Goal: Communication & Community: Answer question/provide support

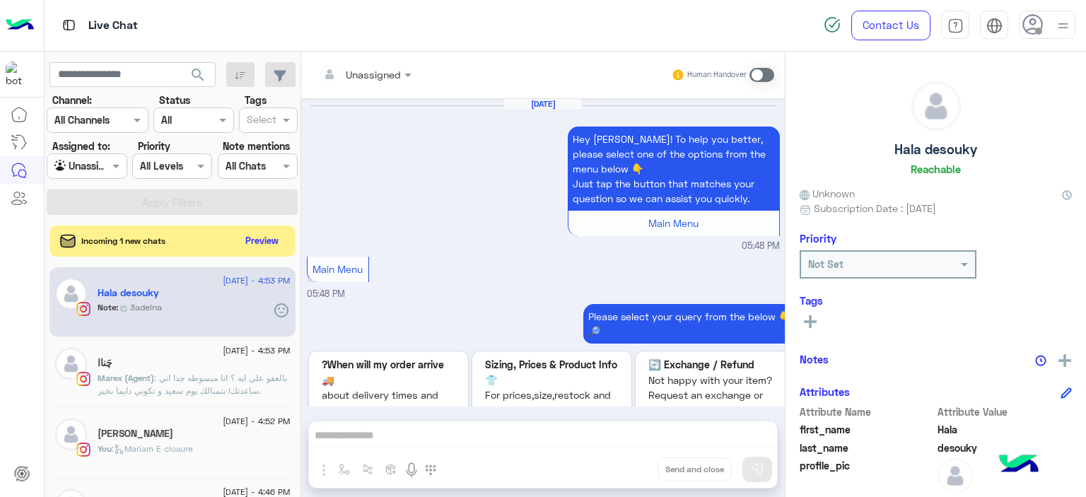
scroll to position [195, 0]
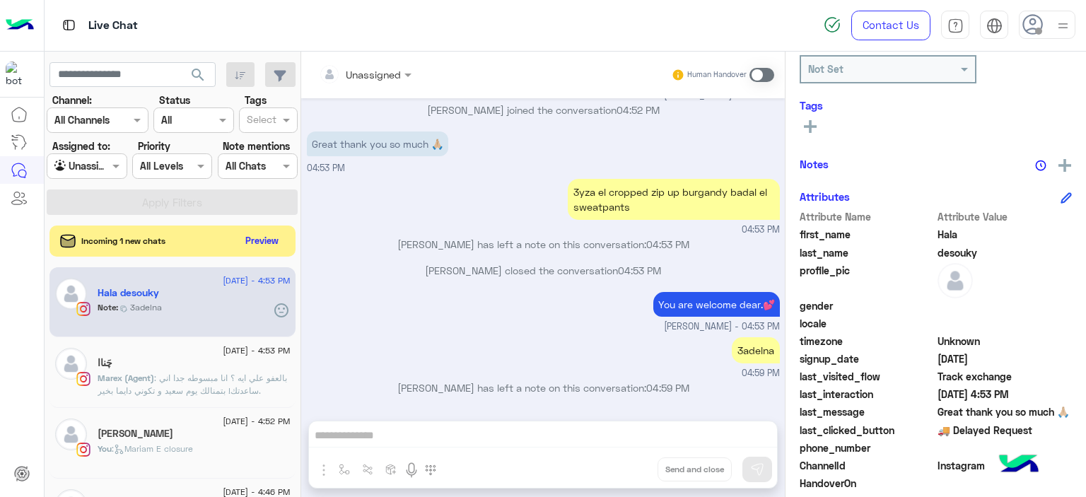
click at [1063, 15] on div at bounding box center [1063, 24] width 18 height 27
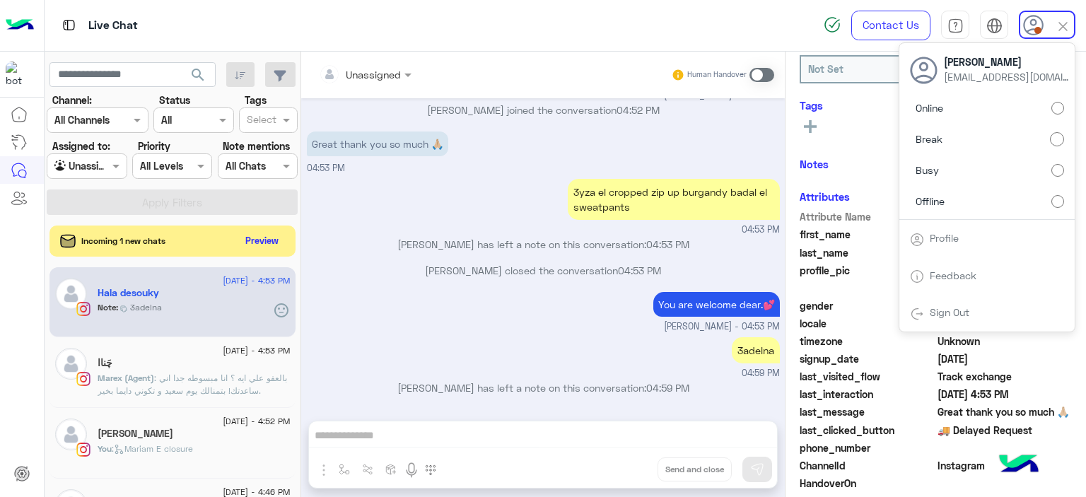
click at [513, 226] on small "04:53 PM" at bounding box center [543, 229] width 473 height 13
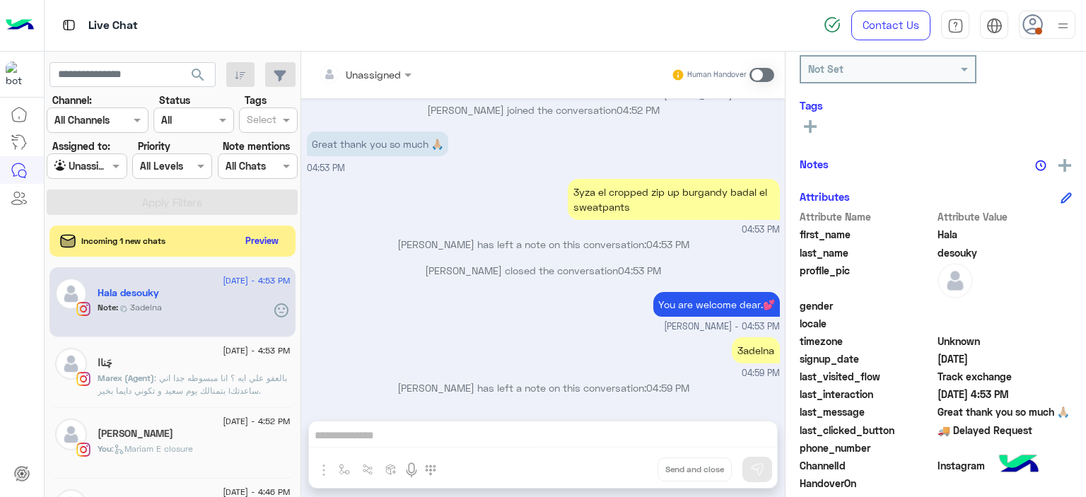
click at [513, 226] on small "04:53 PM" at bounding box center [543, 229] width 473 height 13
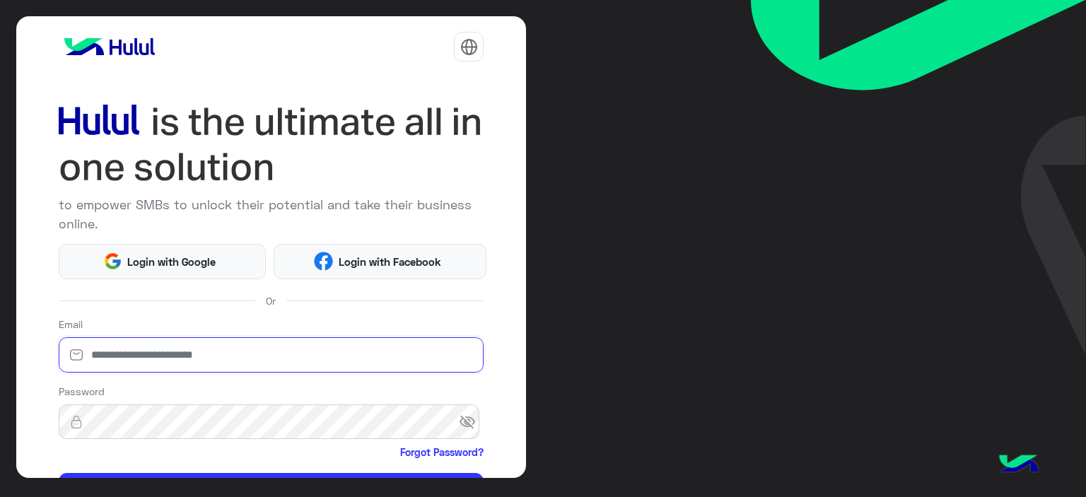
type input "**********"
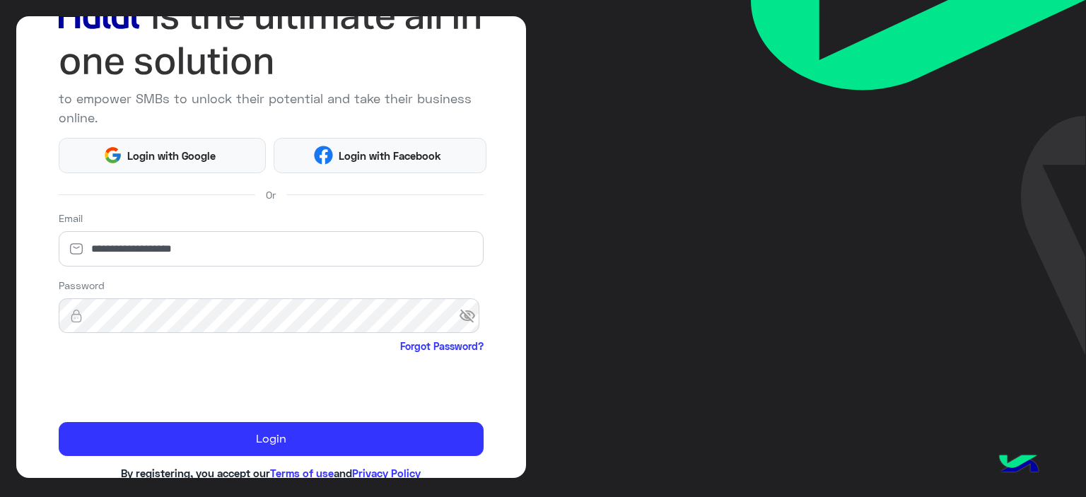
scroll to position [139, 0]
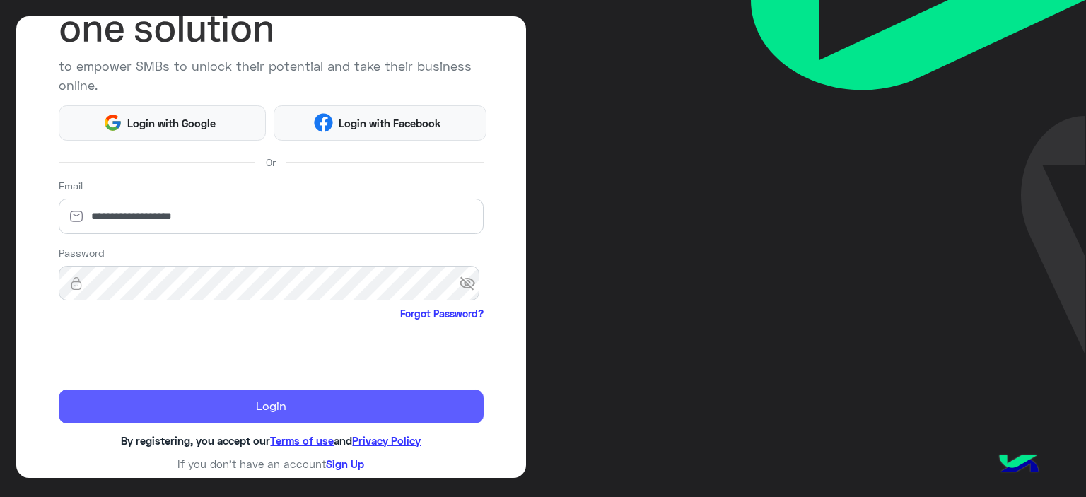
click at [238, 405] on button "Login" at bounding box center [272, 407] width 426 height 34
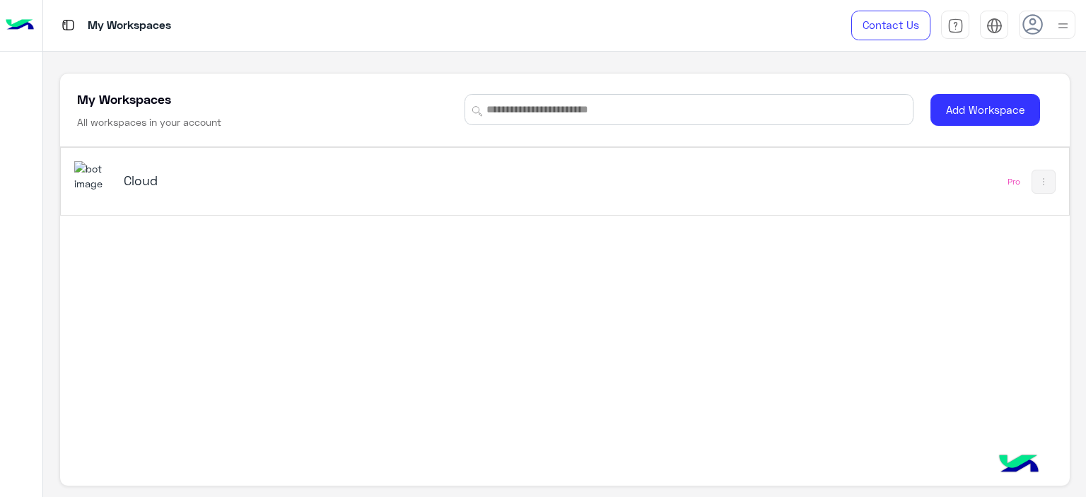
click at [156, 181] on h5 "Cloud" at bounding box center [301, 180] width 354 height 17
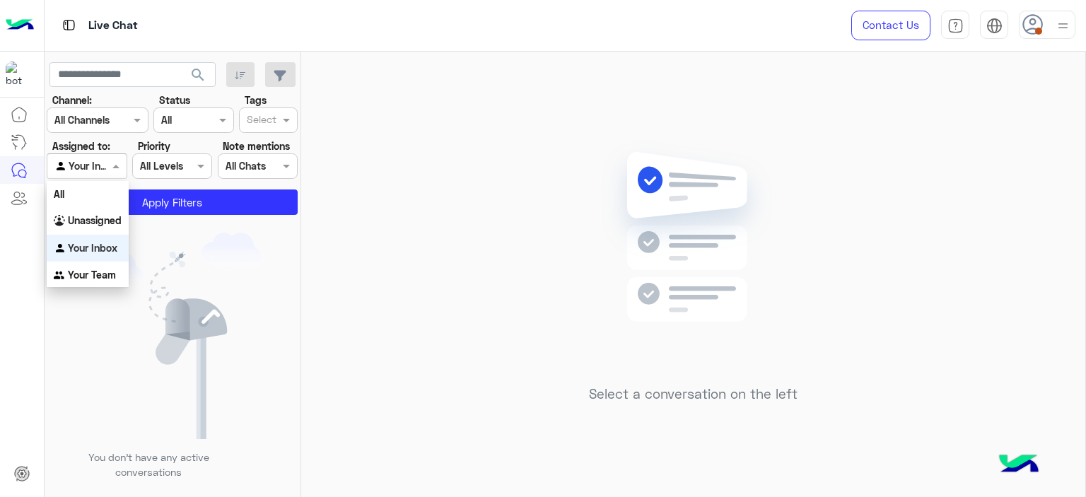
click at [113, 169] on span at bounding box center [118, 165] width 18 height 15
click at [106, 217] on b "Unassigned" at bounding box center [95, 220] width 54 height 12
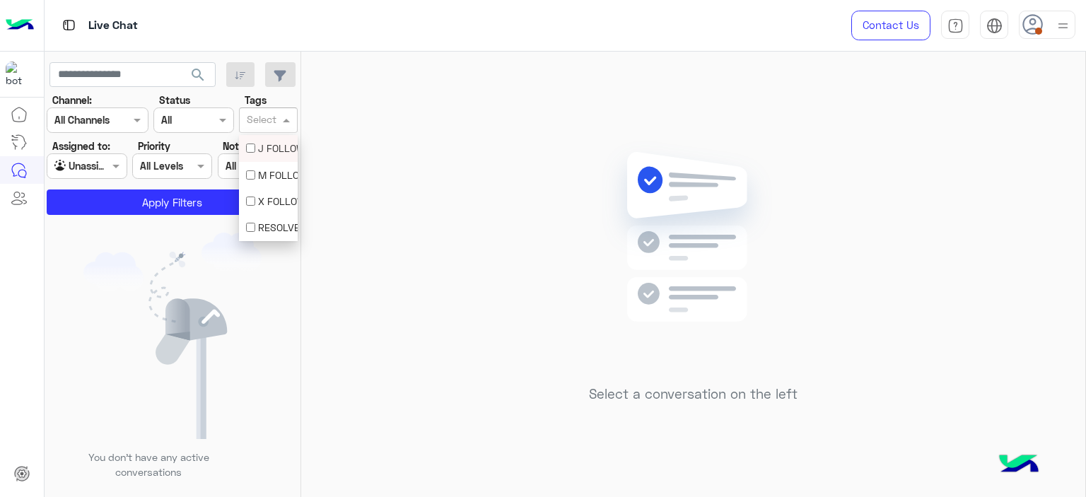
click at [274, 120] on input "text" at bounding box center [262, 121] width 30 height 15
click at [269, 173] on div "M FOLLOW UP" at bounding box center [268, 175] width 45 height 15
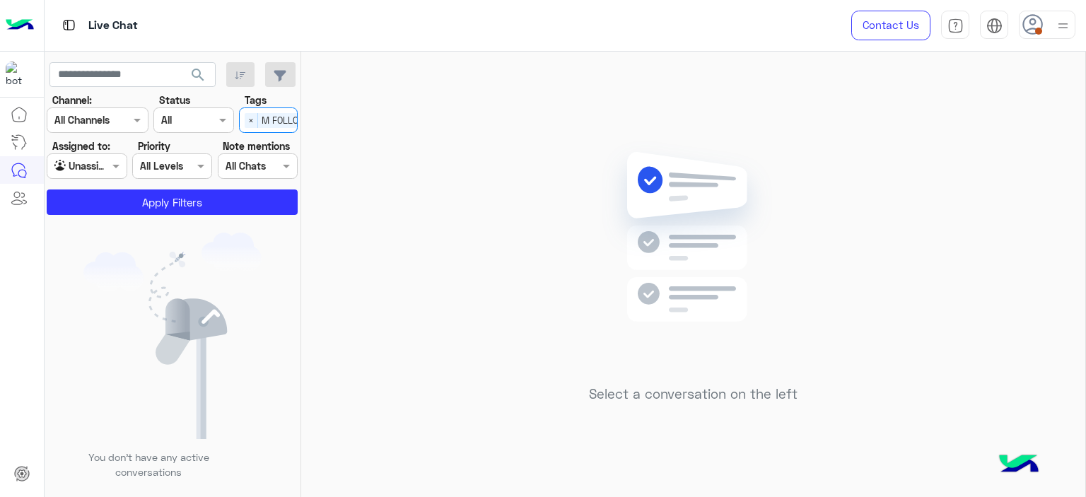
click at [1041, 26] on use at bounding box center [1032, 24] width 21 height 21
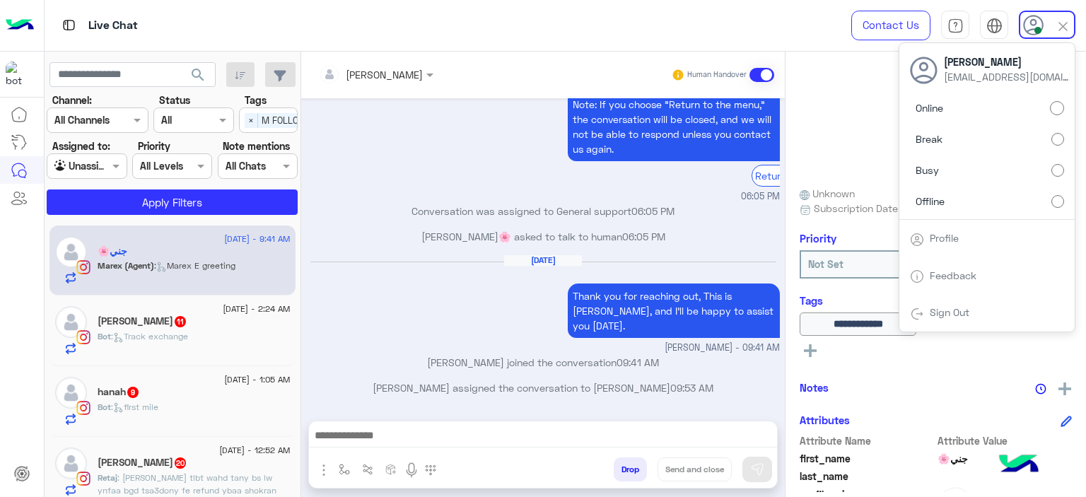
scroll to position [1584, 0]
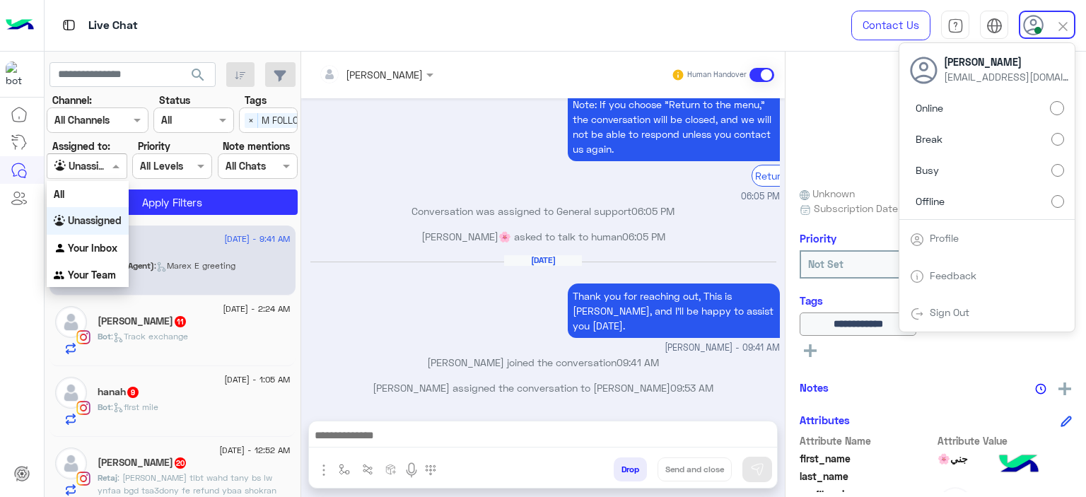
click at [115, 163] on span at bounding box center [118, 165] width 18 height 15
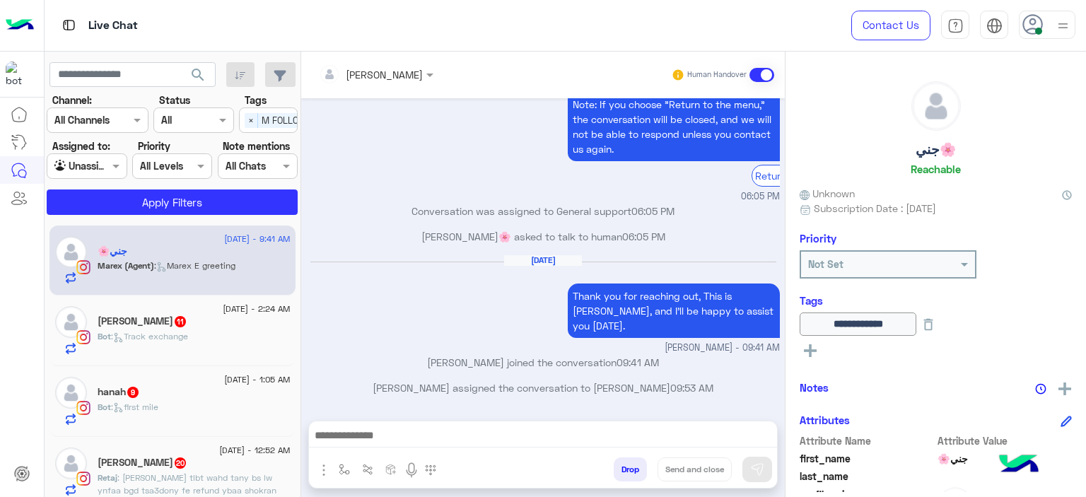
click at [356, 218] on p "Conversation was assigned to General support 06:05 PM" at bounding box center [543, 211] width 473 height 15
click at [365, 78] on input "text" at bounding box center [357, 74] width 77 height 15
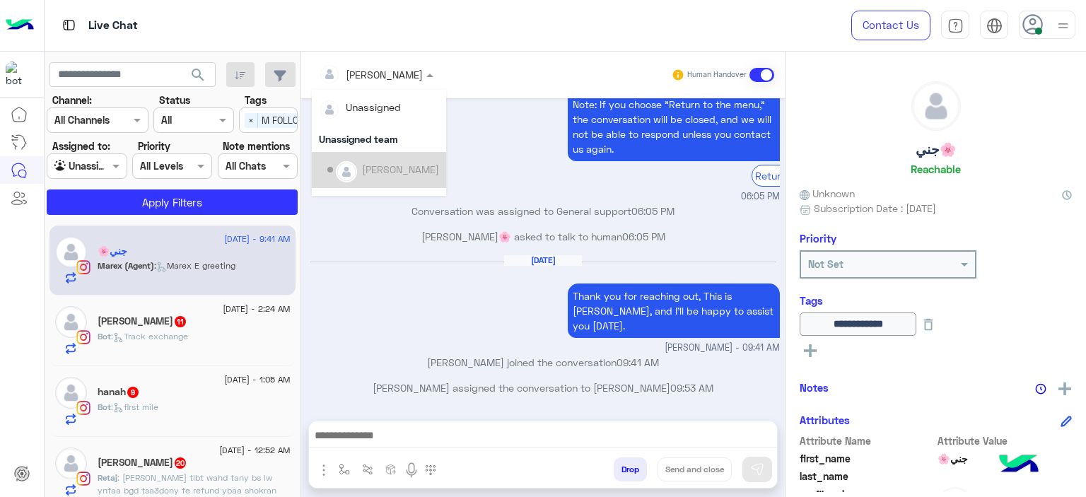
scroll to position [286, 0]
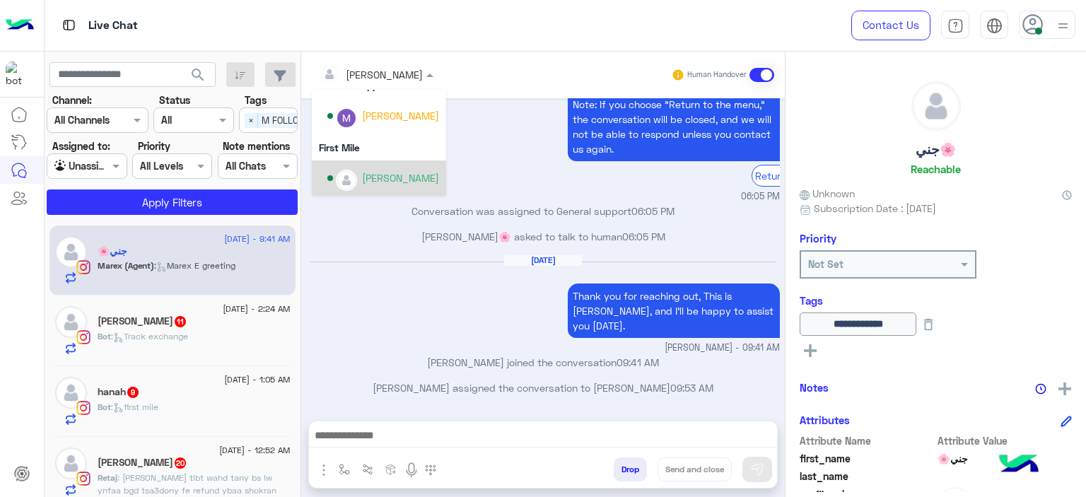
click at [388, 179] on div "[PERSON_NAME]" at bounding box center [400, 177] width 77 height 15
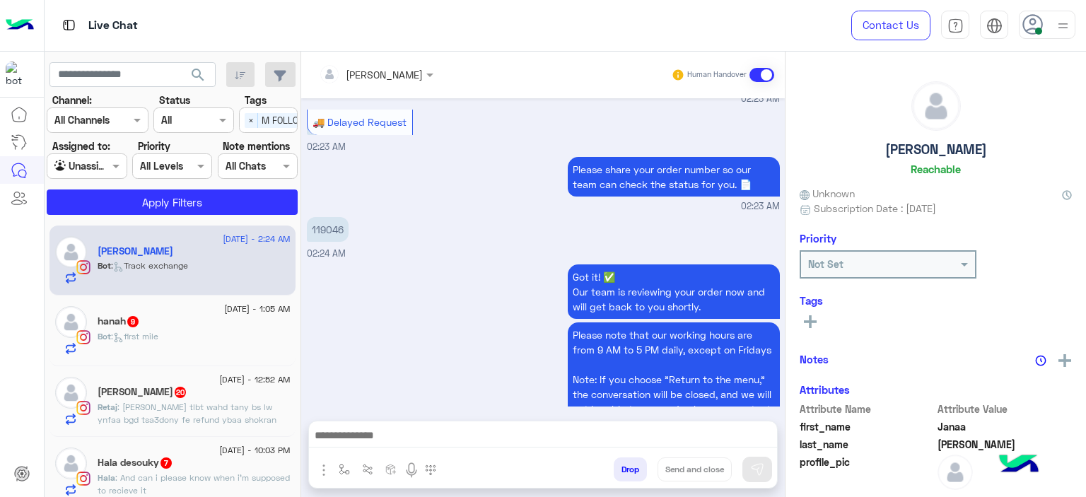
scroll to position [1736, 0]
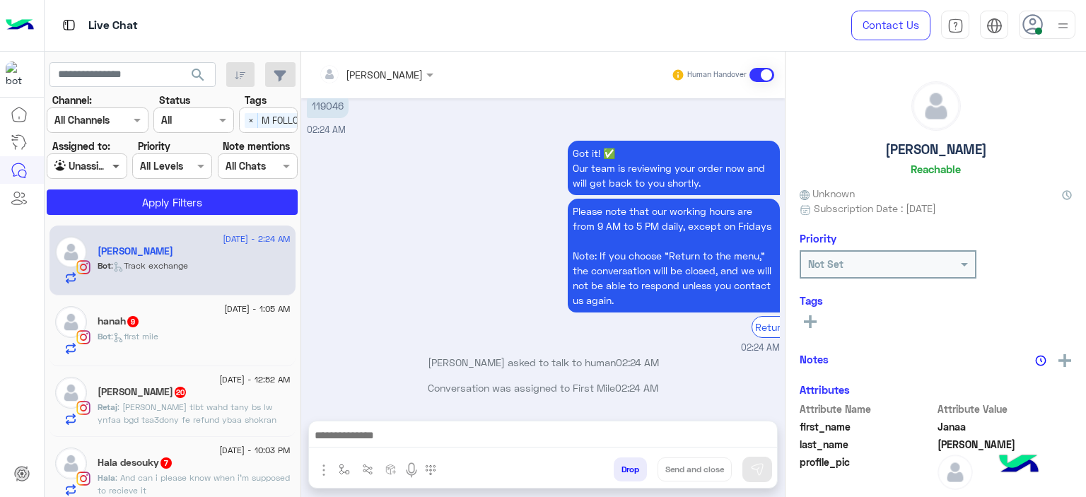
click at [110, 160] on span at bounding box center [118, 165] width 18 height 15
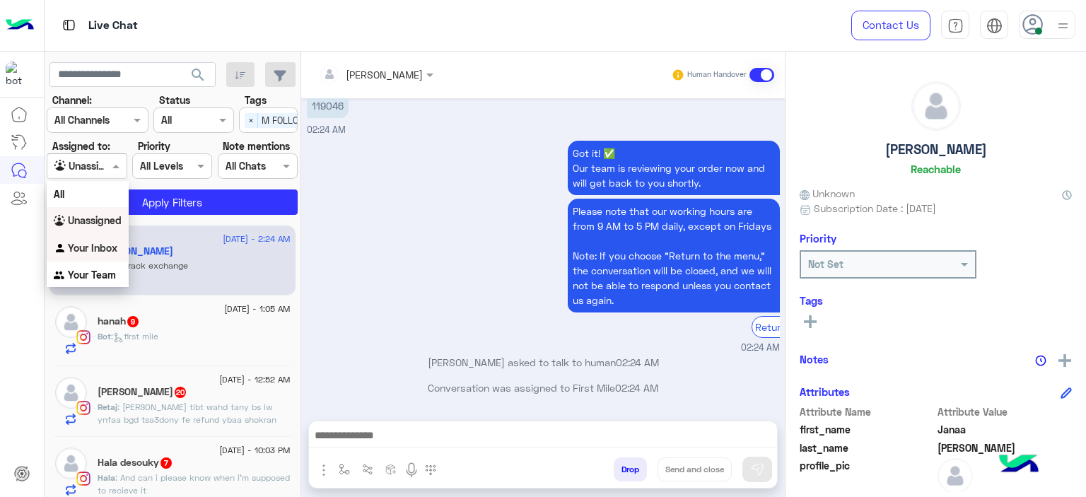
click at [118, 244] on div "Your Inbox" at bounding box center [88, 249] width 82 height 28
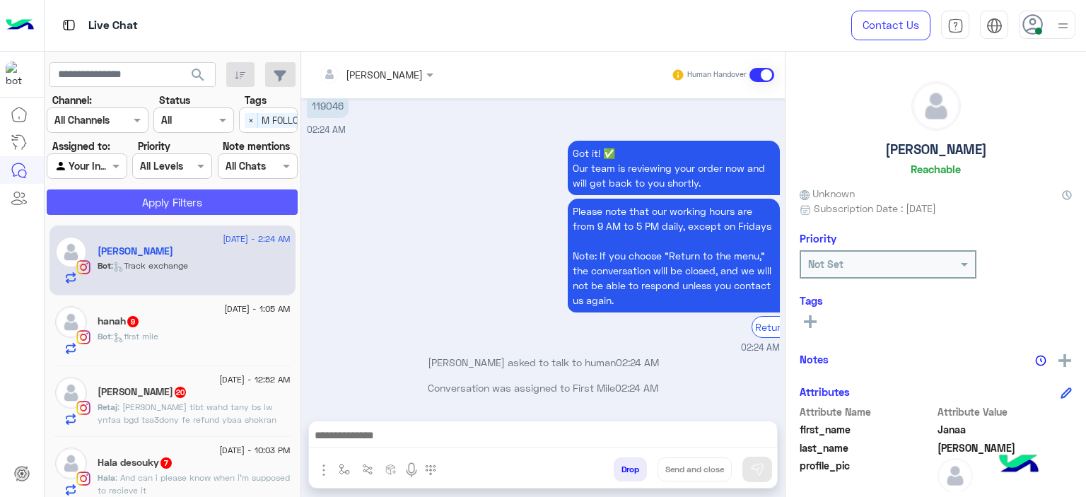
click at [173, 202] on button "Apply Filters" at bounding box center [172, 201] width 251 height 25
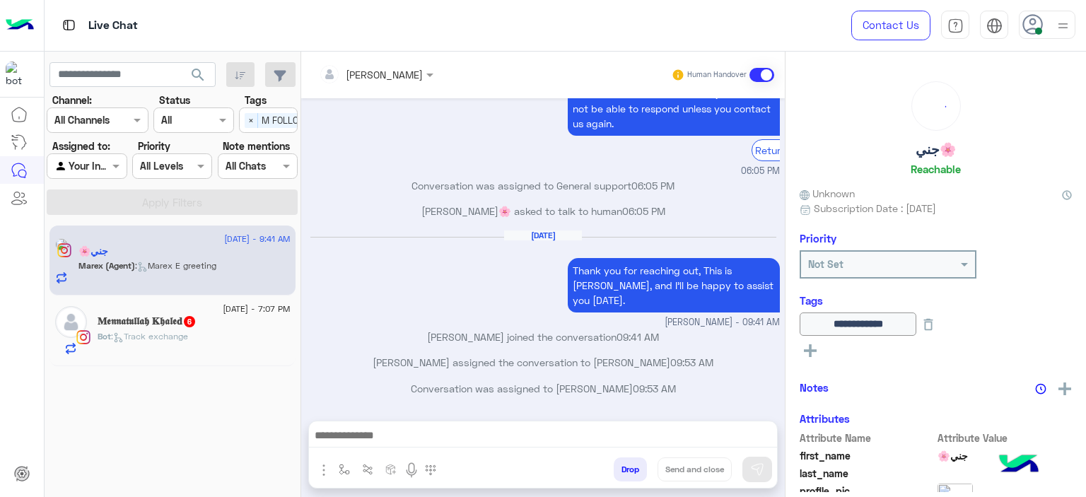
scroll to position [1480, 0]
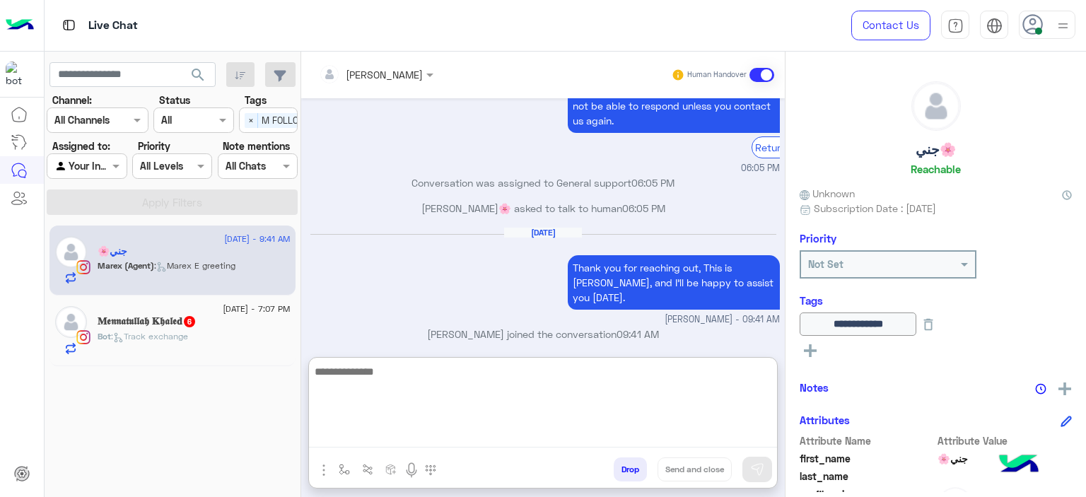
click at [346, 436] on textarea at bounding box center [543, 405] width 468 height 85
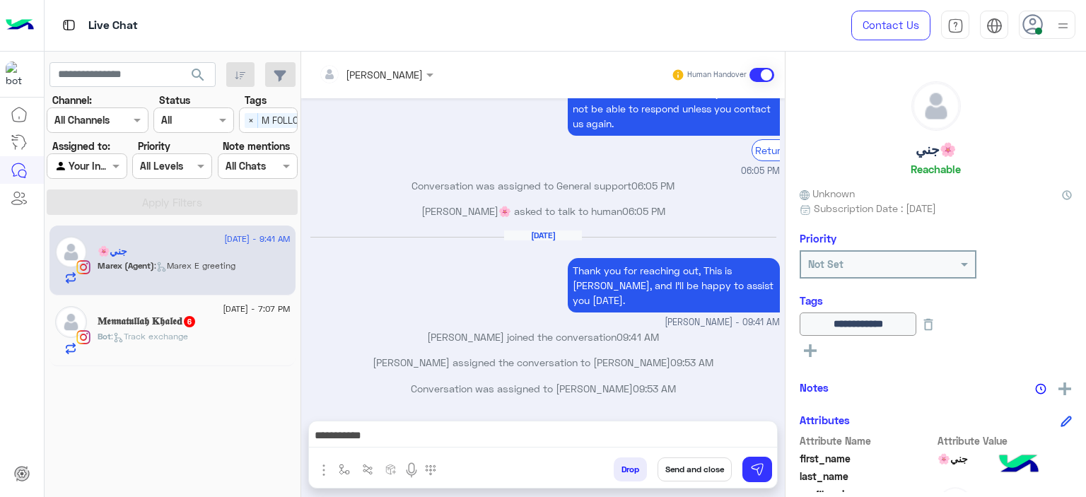
click at [490, 350] on div "[PERSON_NAME] joined the conversation 09:41 AM" at bounding box center [543, 341] width 473 height 25
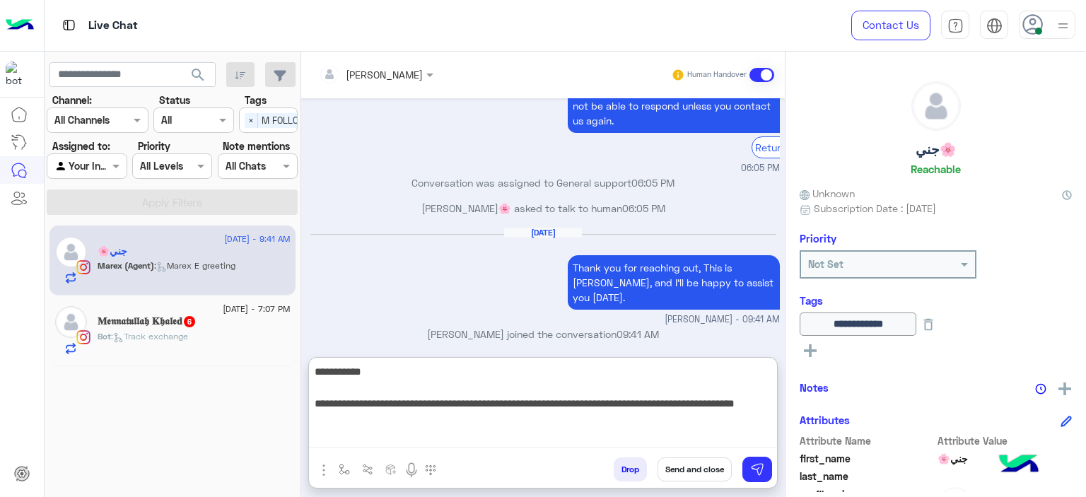
click at [401, 428] on textarea "**********" at bounding box center [543, 405] width 468 height 85
click at [393, 419] on textarea "**********" at bounding box center [543, 405] width 468 height 85
type textarea "**********"
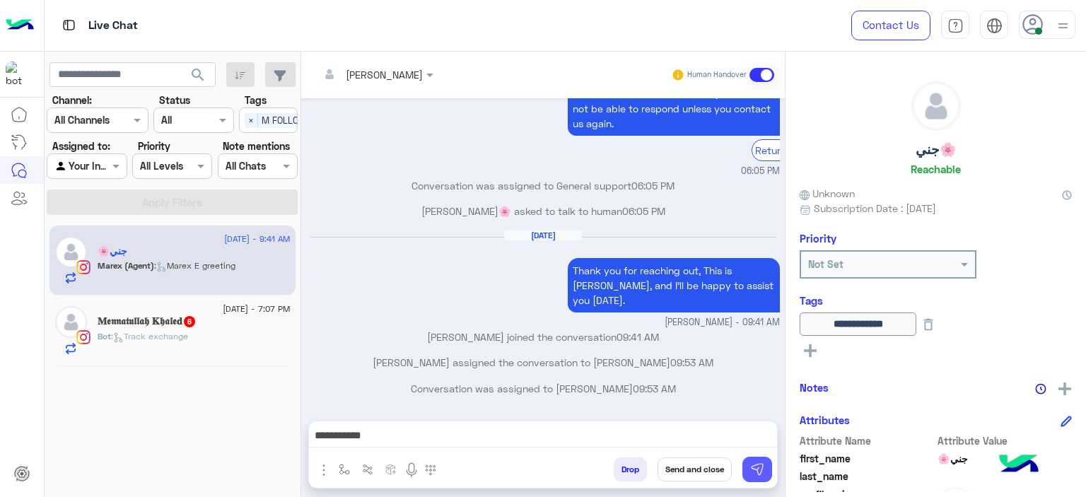
click at [755, 465] on img at bounding box center [757, 469] width 14 height 14
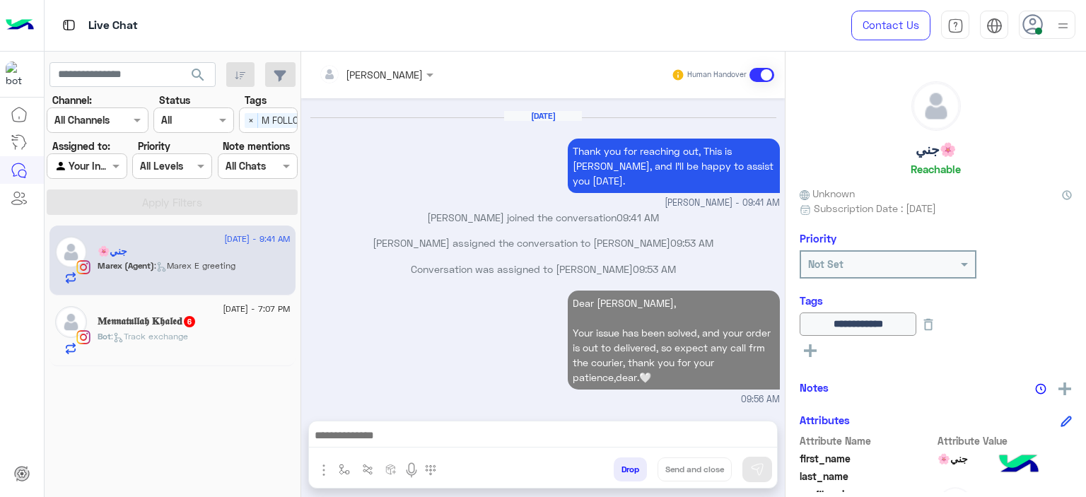
click at [246, 334] on div "Bot : Track exchange" at bounding box center [194, 342] width 193 height 25
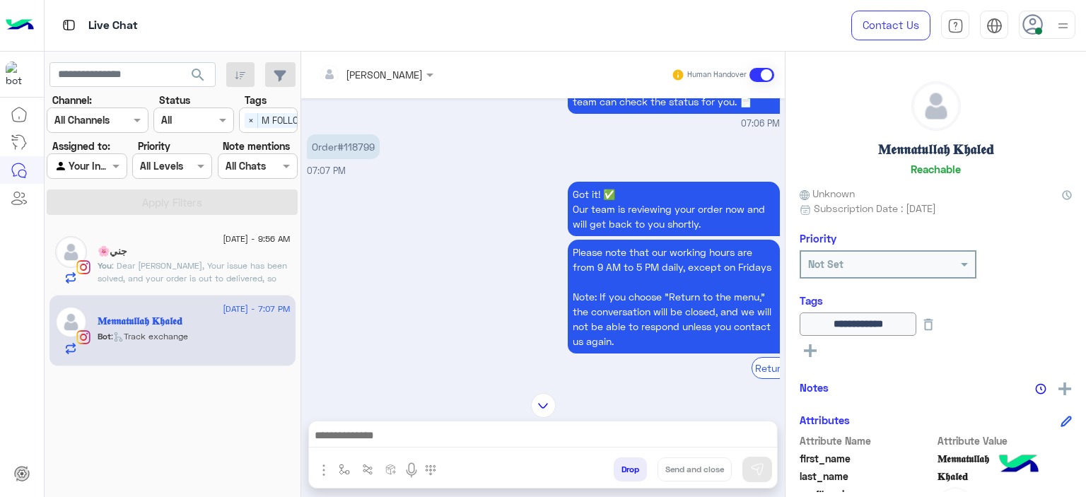
scroll to position [1731, 0]
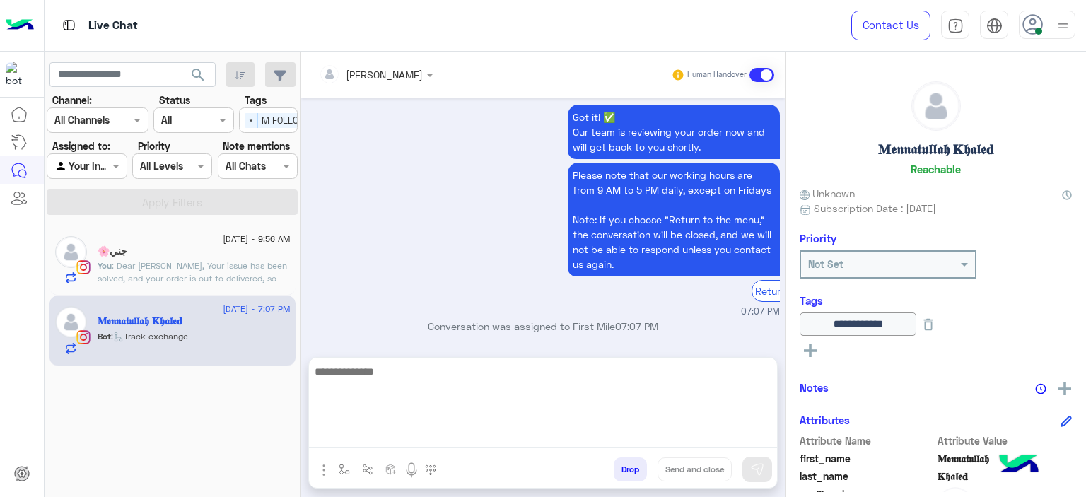
click at [395, 432] on textarea at bounding box center [543, 405] width 468 height 85
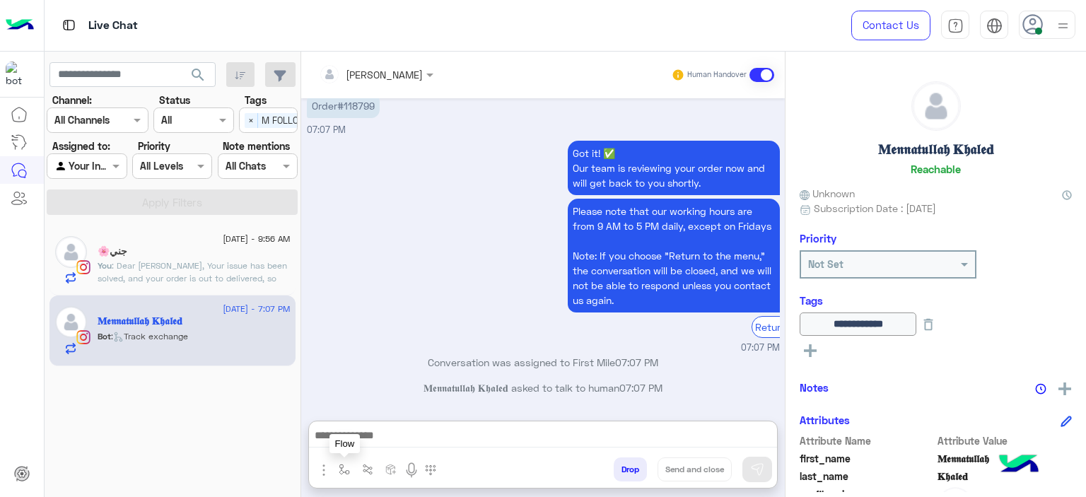
click at [340, 470] on img "button" at bounding box center [344, 469] width 11 height 11
click at [357, 452] on div "enter flow name" at bounding box center [387, 438] width 108 height 37
click at [359, 443] on input "text" at bounding box center [370, 439] width 58 height 16
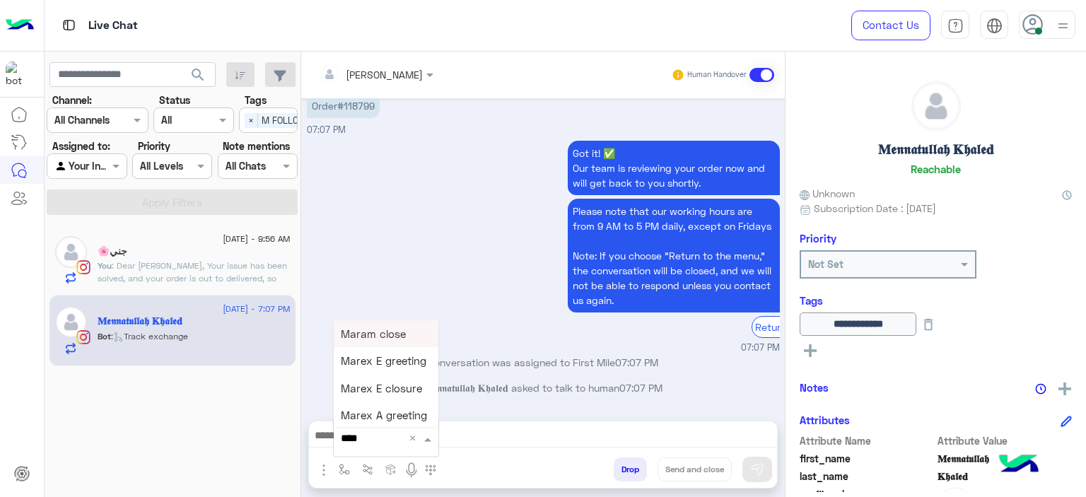
type input "*****"
click at [394, 336] on span "Mariam E Greeting" at bounding box center [387, 333] width 92 height 13
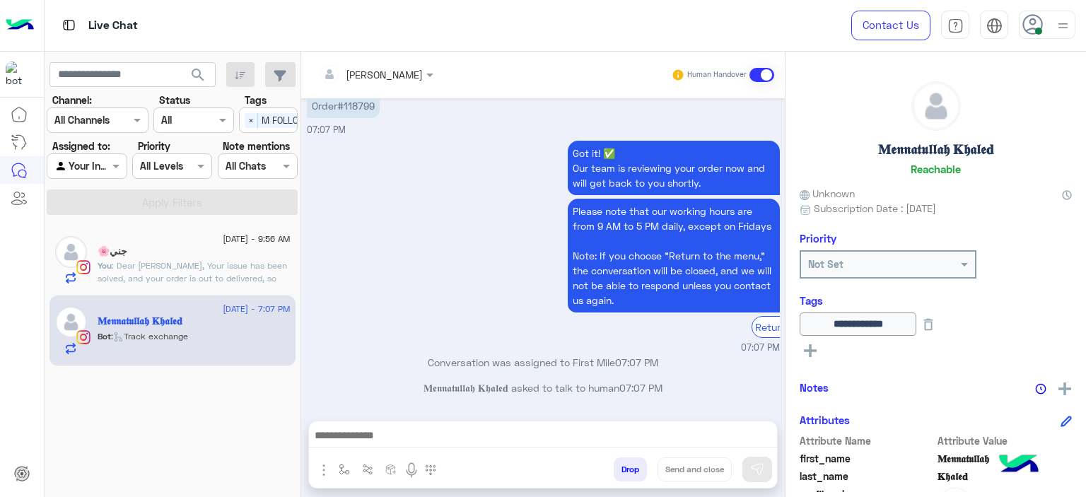
type textarea "**********"
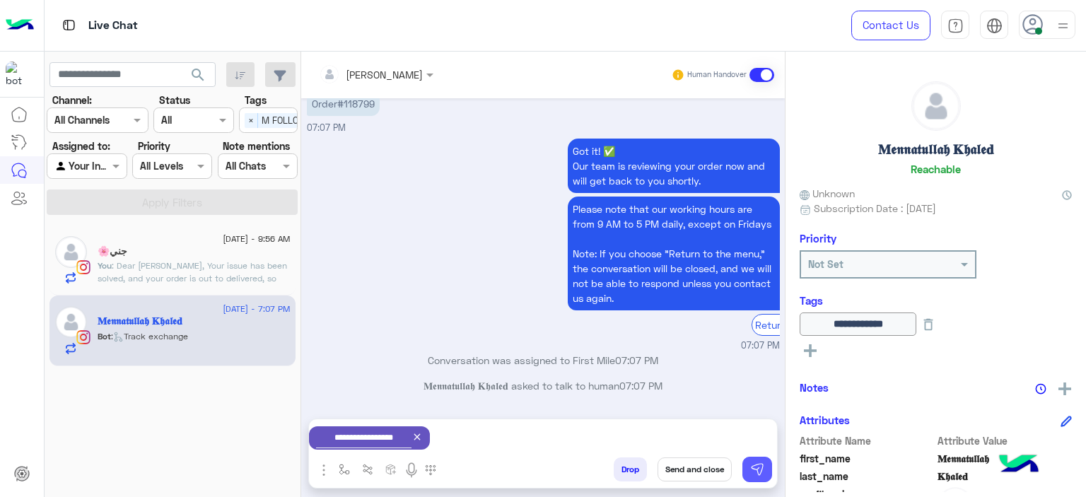
click at [765, 471] on button at bounding box center [757, 469] width 30 height 25
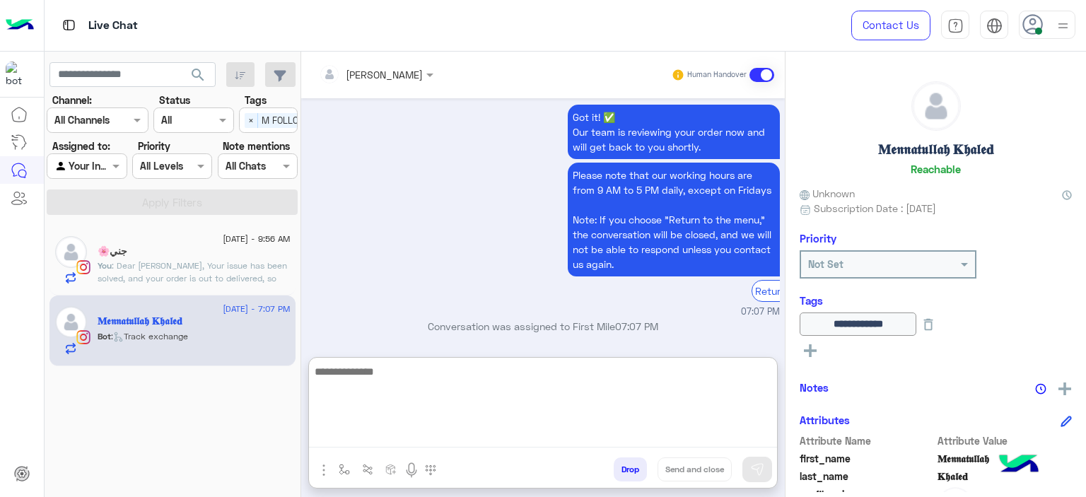
click at [455, 434] on textarea at bounding box center [543, 405] width 468 height 85
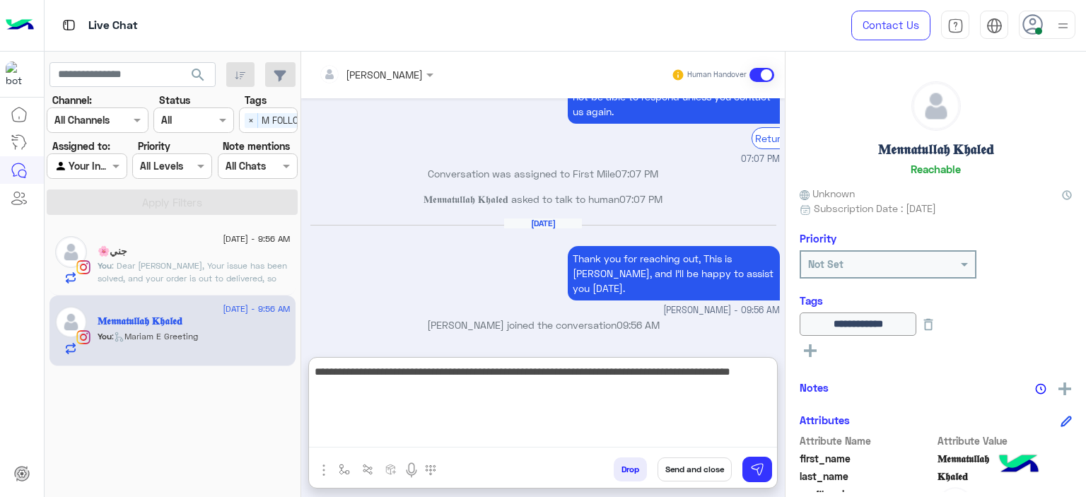
type textarea "**********"
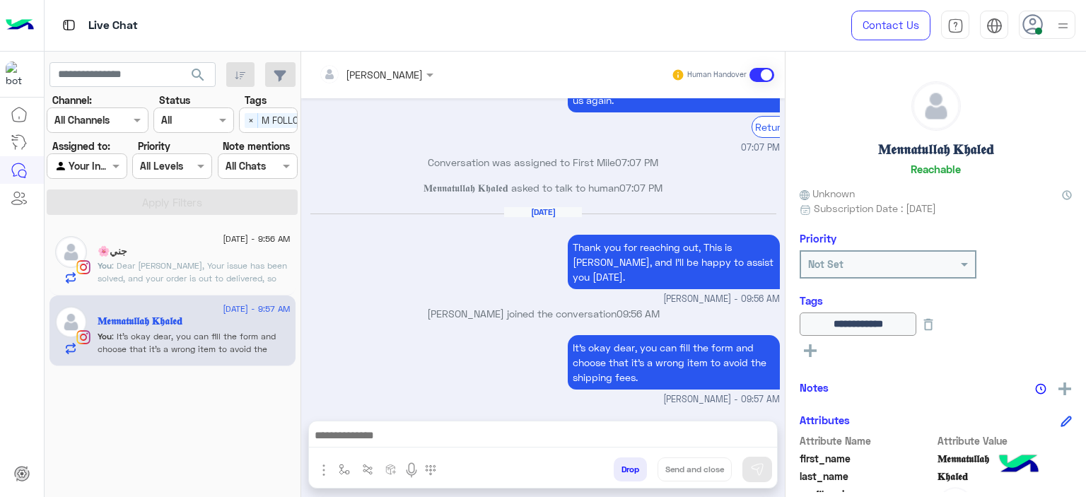
scroll to position [1961, 0]
click at [257, 279] on span ": Dear [PERSON_NAME], Your issue has been solved, and your order is out to deli…" at bounding box center [192, 284] width 189 height 49
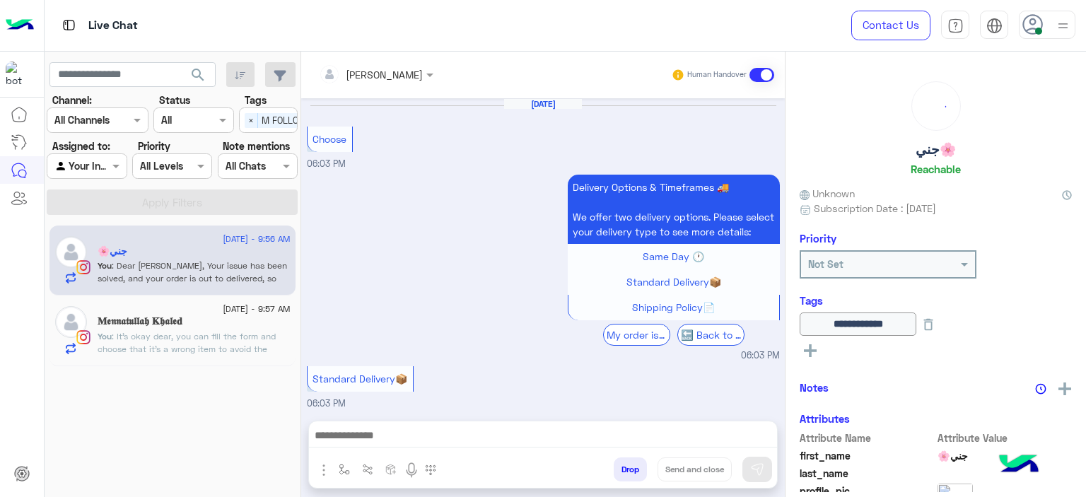
scroll to position [1414, 0]
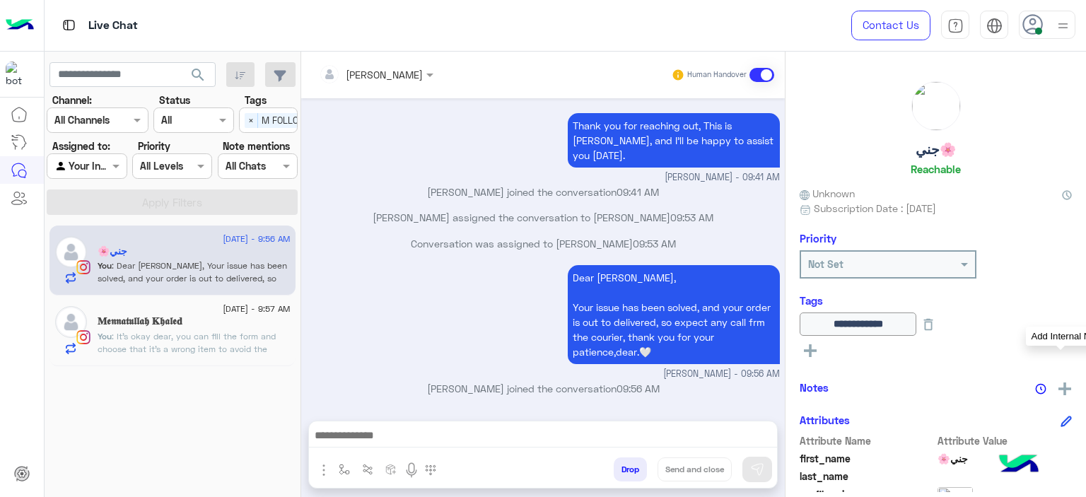
click at [1064, 391] on img at bounding box center [1064, 389] width 13 height 13
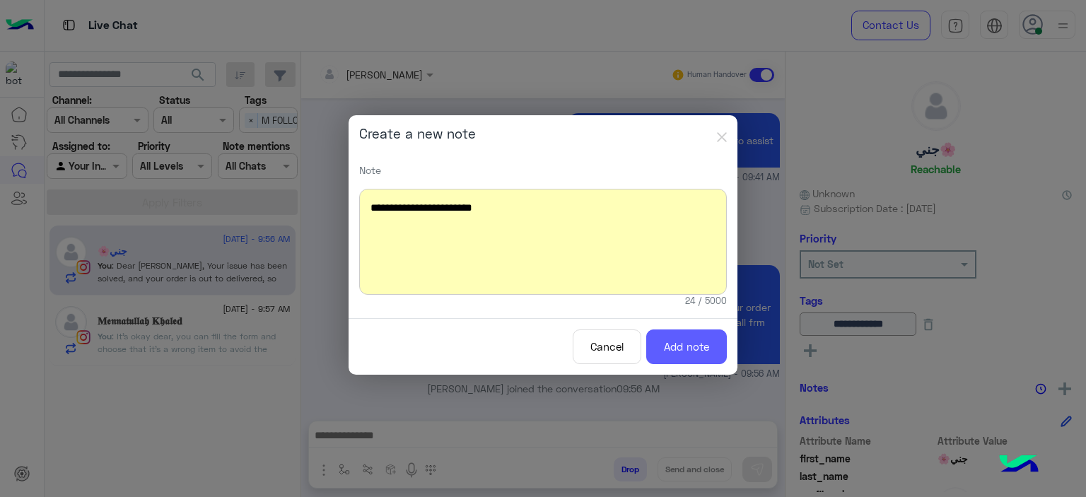
click at [689, 333] on button "Add note" at bounding box center [686, 346] width 81 height 35
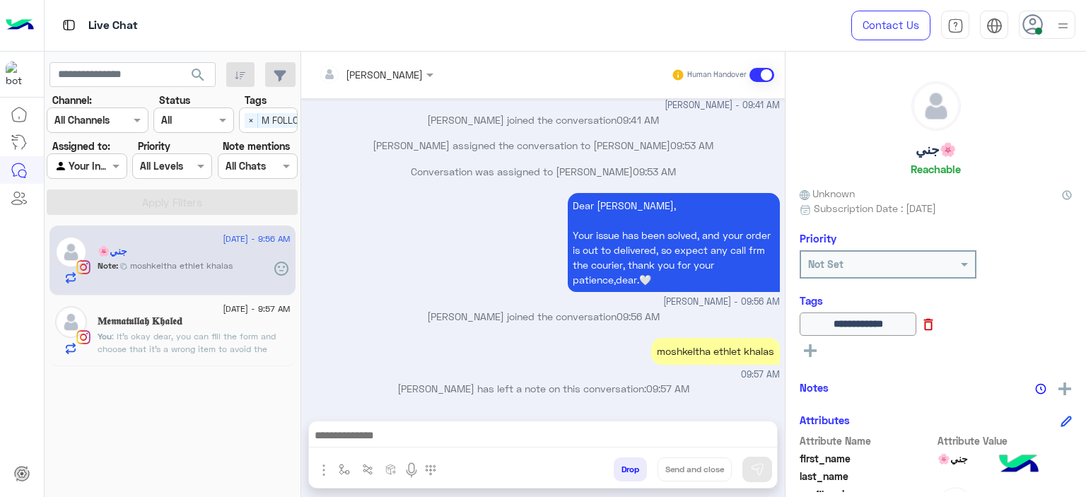
click at [936, 327] on icon at bounding box center [929, 325] width 16 height 16
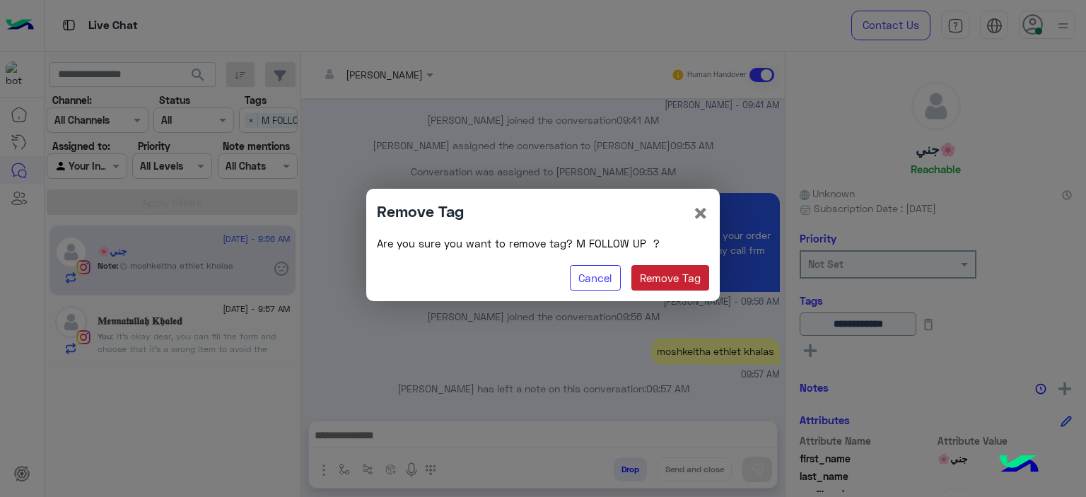
click at [683, 267] on button "Remove Tag" at bounding box center [670, 277] width 78 height 25
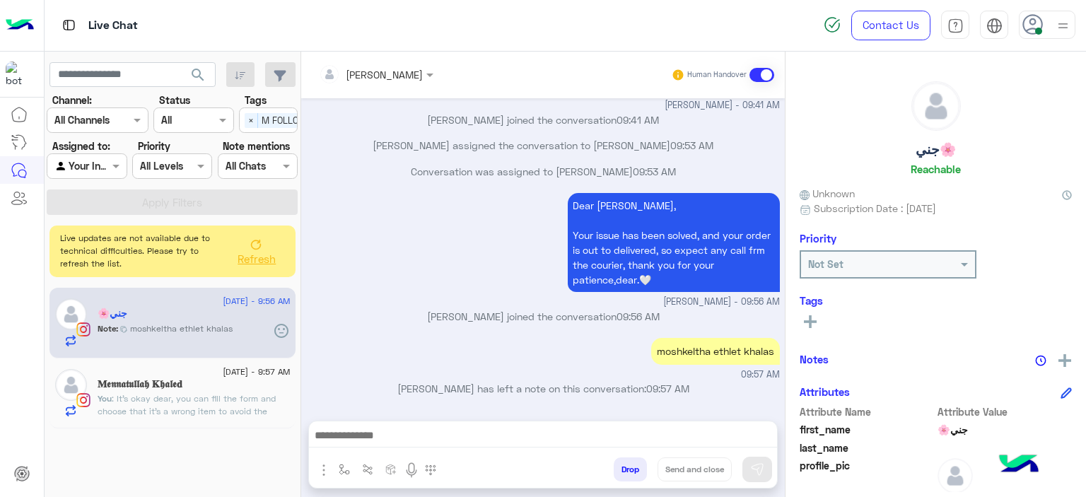
click at [802, 320] on button at bounding box center [810, 321] width 21 height 17
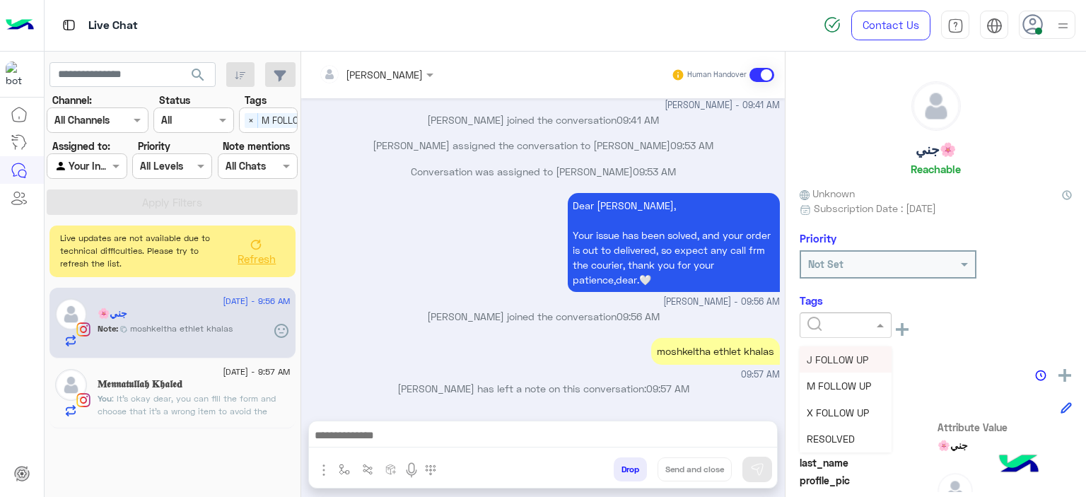
click at [844, 330] on input "text" at bounding box center [828, 325] width 43 height 15
click at [829, 438] on span "RESOLVED" at bounding box center [831, 439] width 48 height 12
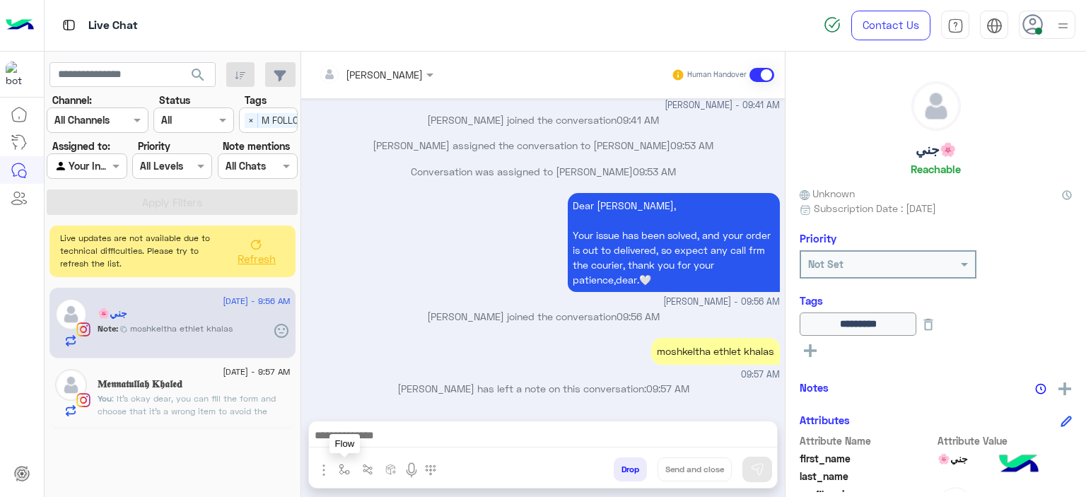
click at [347, 462] on button "button" at bounding box center [344, 468] width 23 height 23
click at [357, 443] on input "text" at bounding box center [370, 439] width 58 height 16
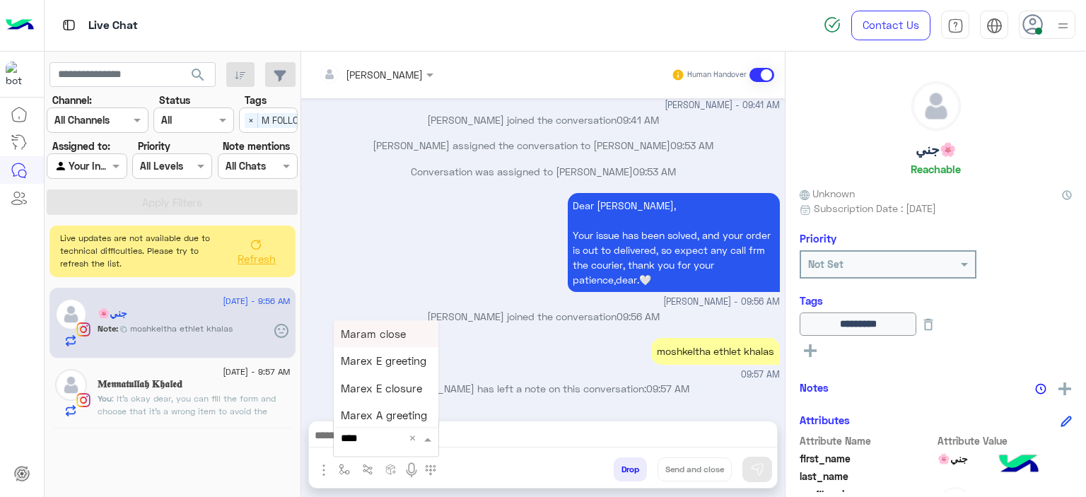
type input "*****"
click at [394, 354] on div "Mariam E closure" at bounding box center [386, 361] width 105 height 27
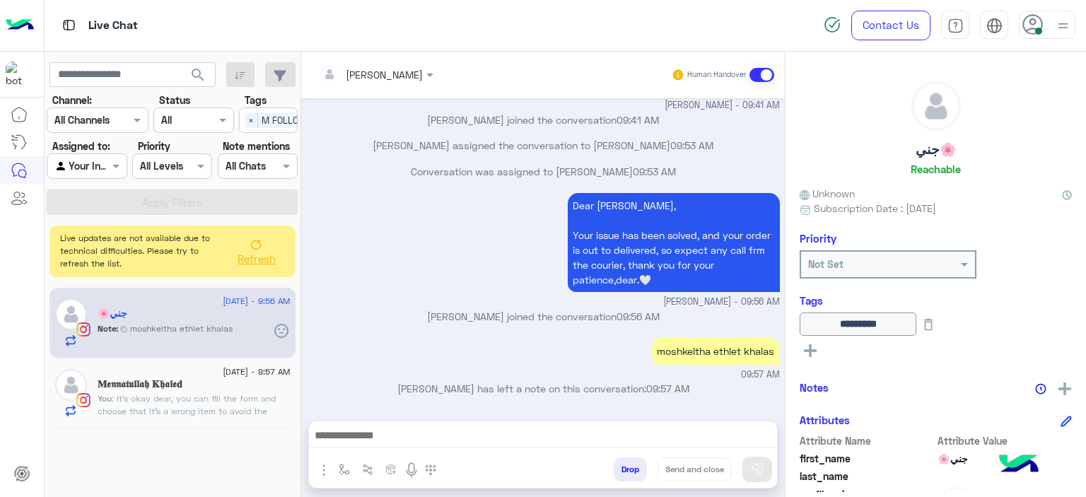
type textarea "**********"
click at [688, 475] on button "Send and close" at bounding box center [695, 469] width 74 height 24
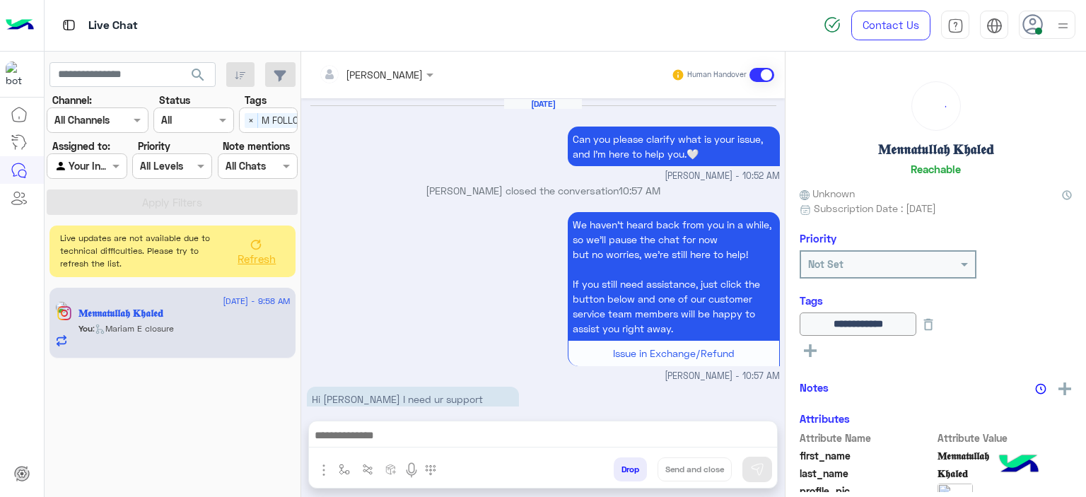
scroll to position [1696, 0]
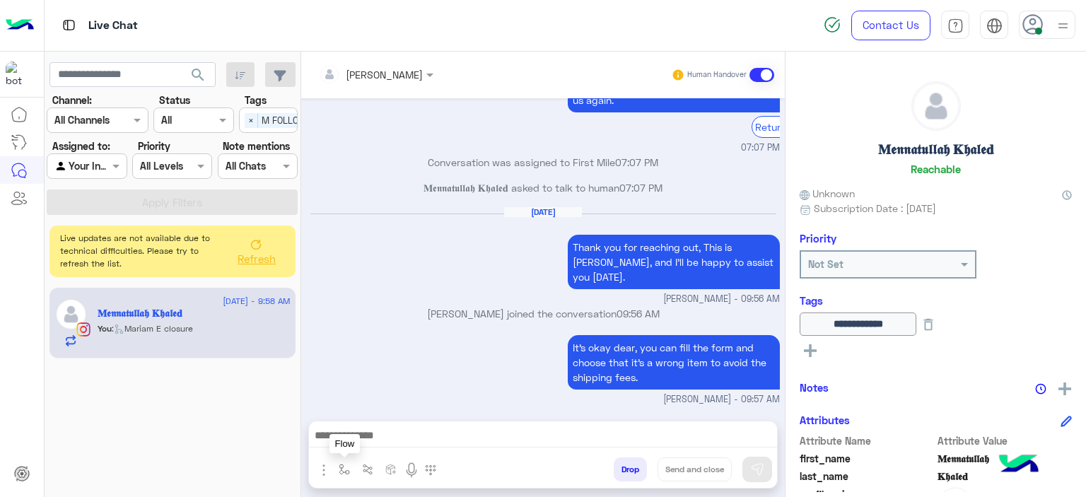
click at [344, 466] on img "button" at bounding box center [344, 469] width 11 height 11
click at [398, 429] on div "enter flow name" at bounding box center [387, 438] width 107 height 25
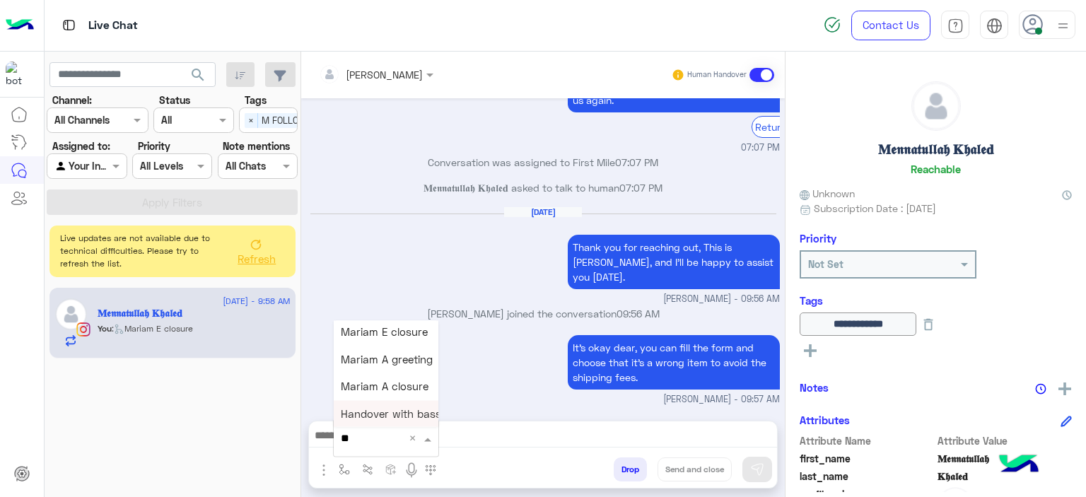
type input "***"
click at [397, 348] on div "Mariam E closure" at bounding box center [386, 358] width 105 height 27
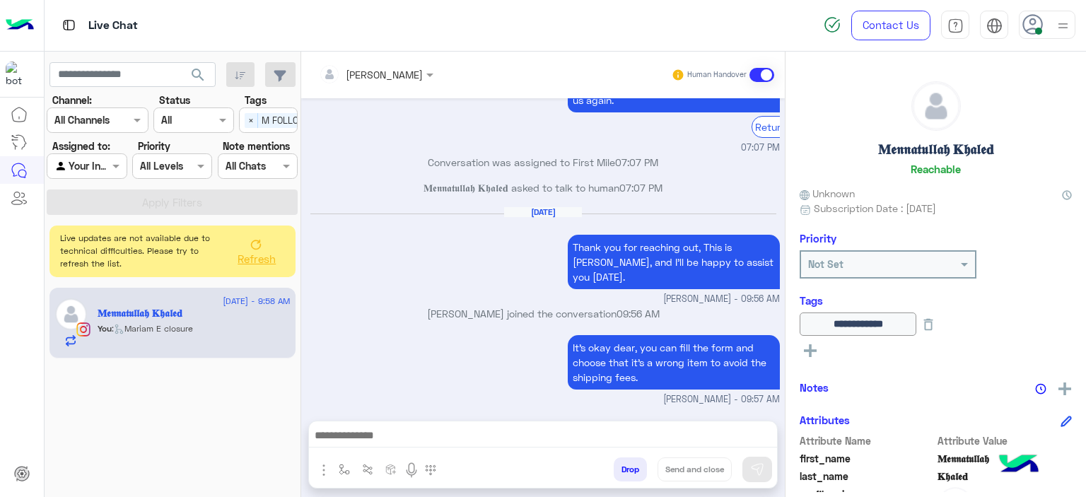
type textarea "**********"
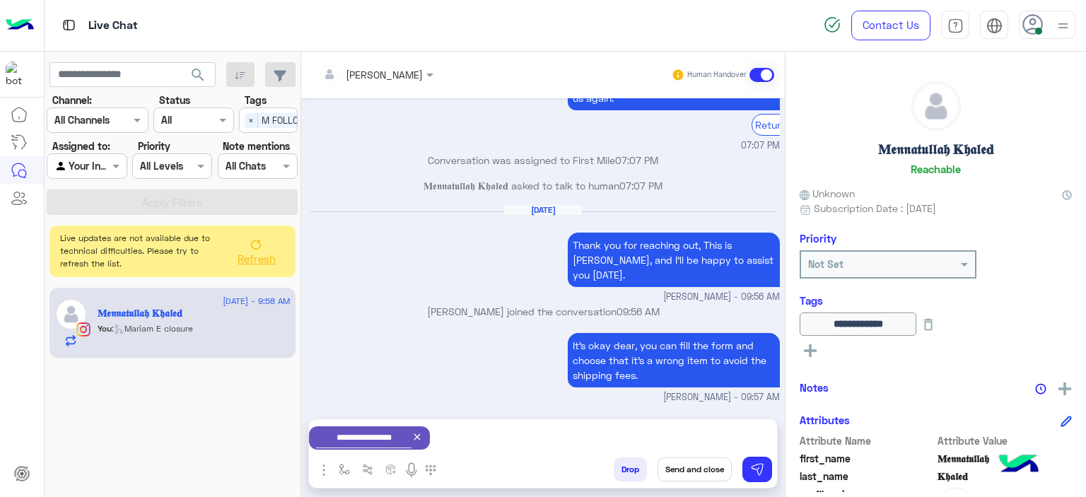
click at [697, 467] on button "Send and close" at bounding box center [695, 469] width 74 height 24
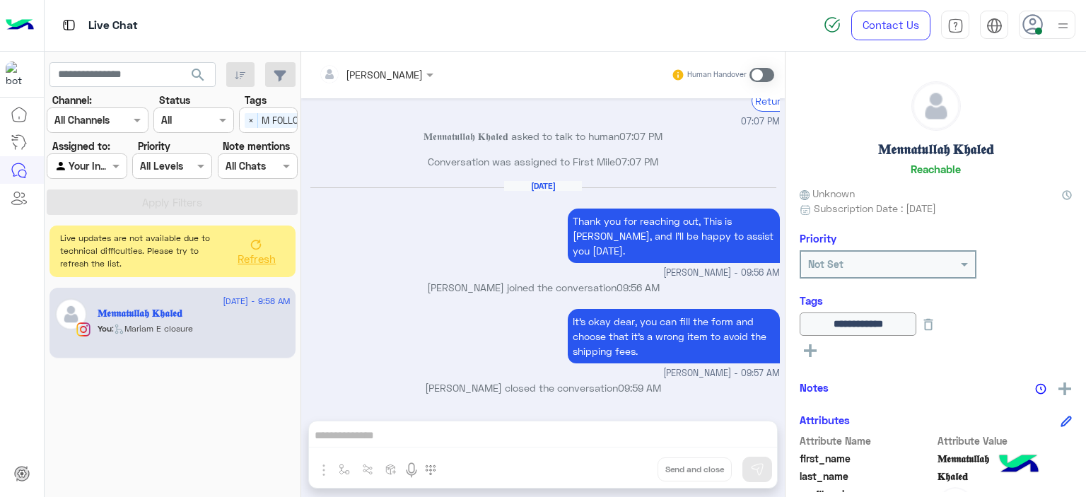
scroll to position [1722, 0]
click at [255, 255] on span "Refresh" at bounding box center [257, 258] width 38 height 13
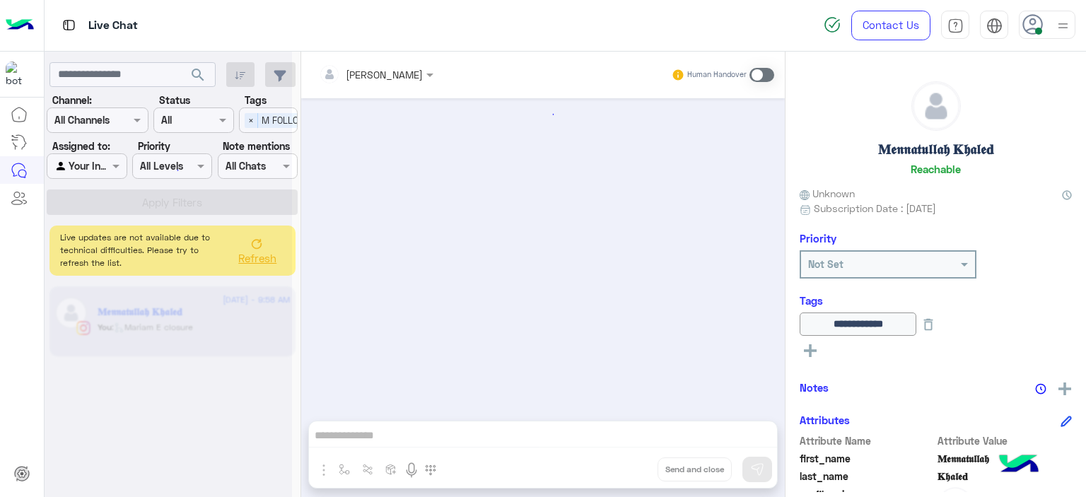
scroll to position [0, 0]
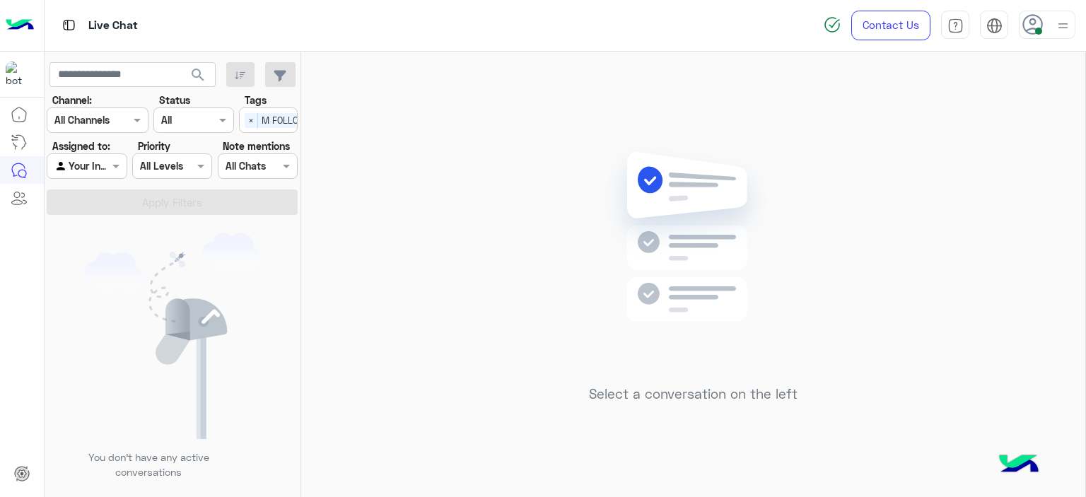
click at [93, 168] on div at bounding box center [86, 166] width 78 height 16
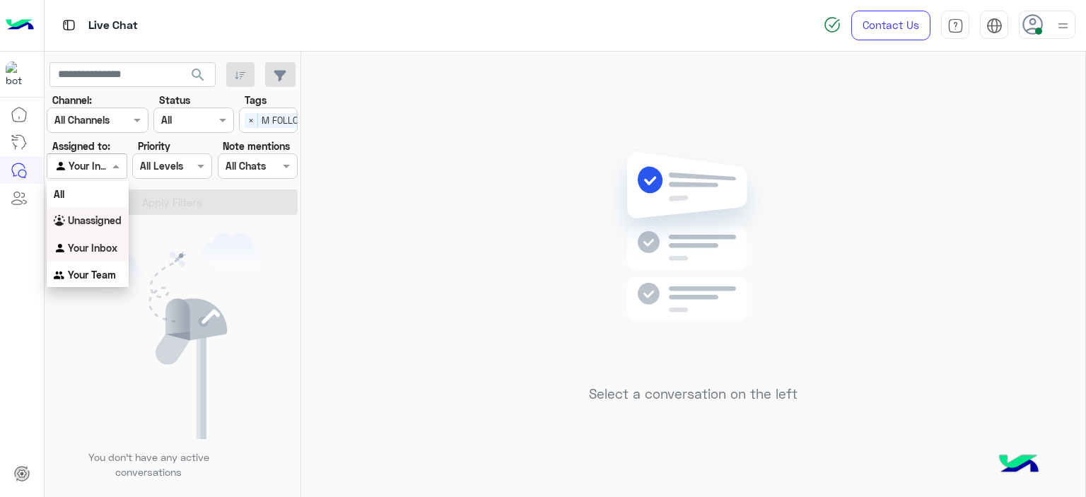
click at [107, 225] on b "Unassigned" at bounding box center [95, 220] width 54 height 12
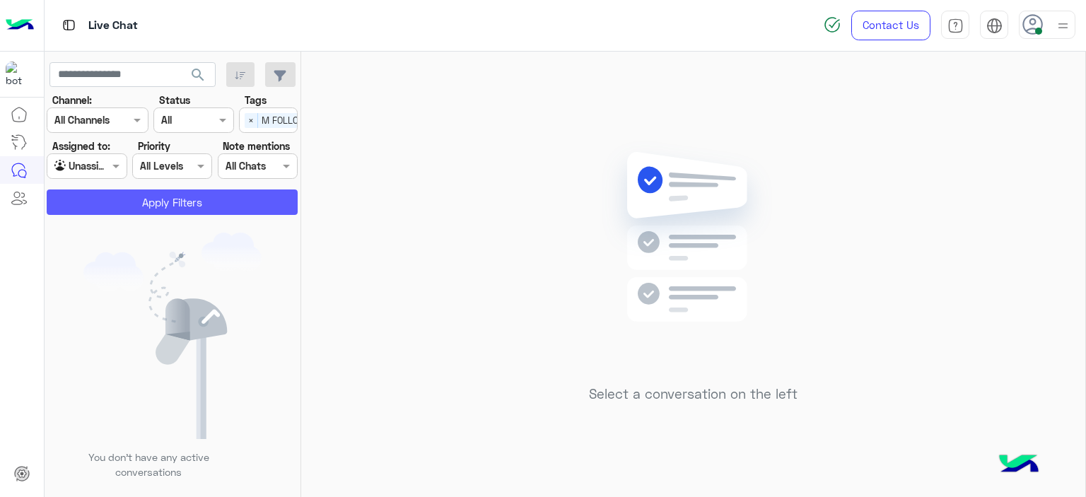
click at [161, 197] on button "Apply Filters" at bounding box center [172, 201] width 251 height 25
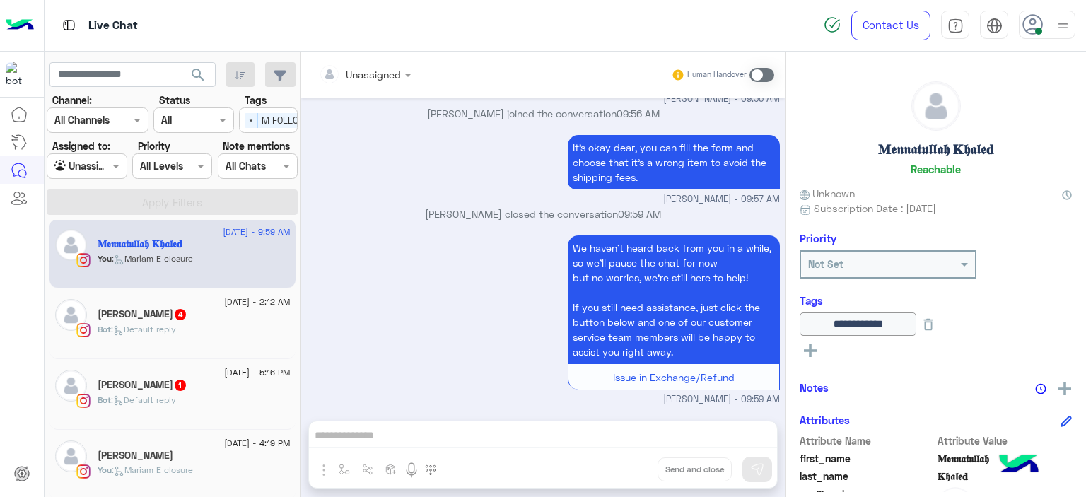
scroll to position [291, 0]
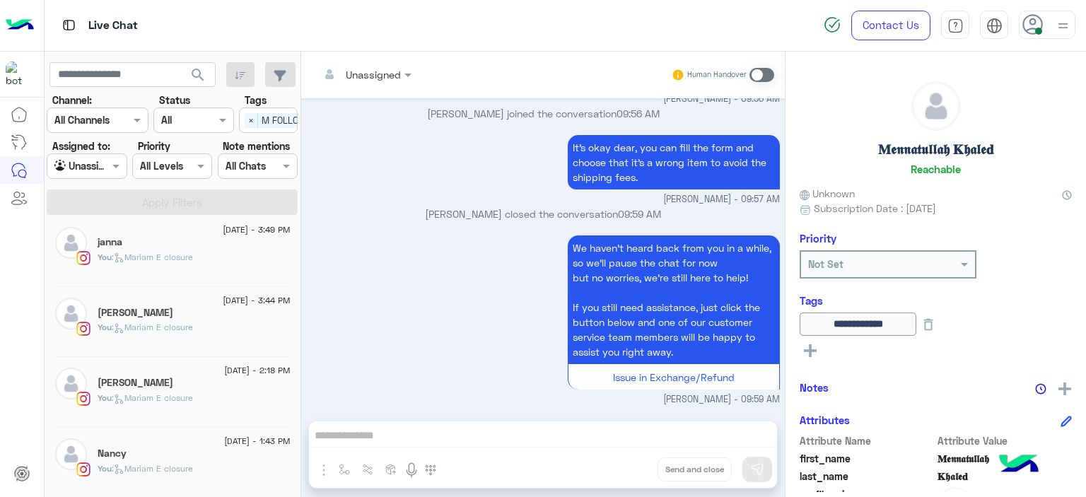
click at [175, 462] on p "You : [PERSON_NAME] closure" at bounding box center [145, 468] width 95 height 13
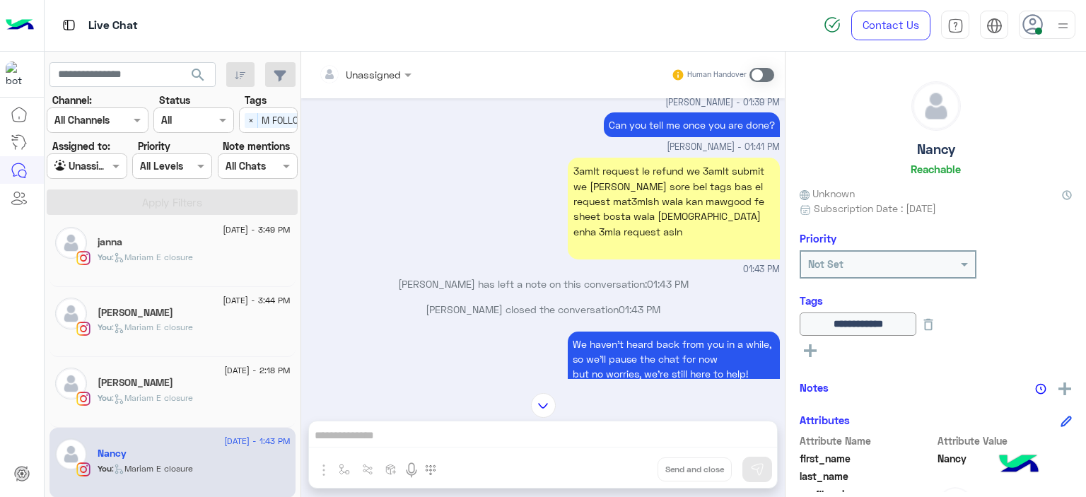
scroll to position [1253, 0]
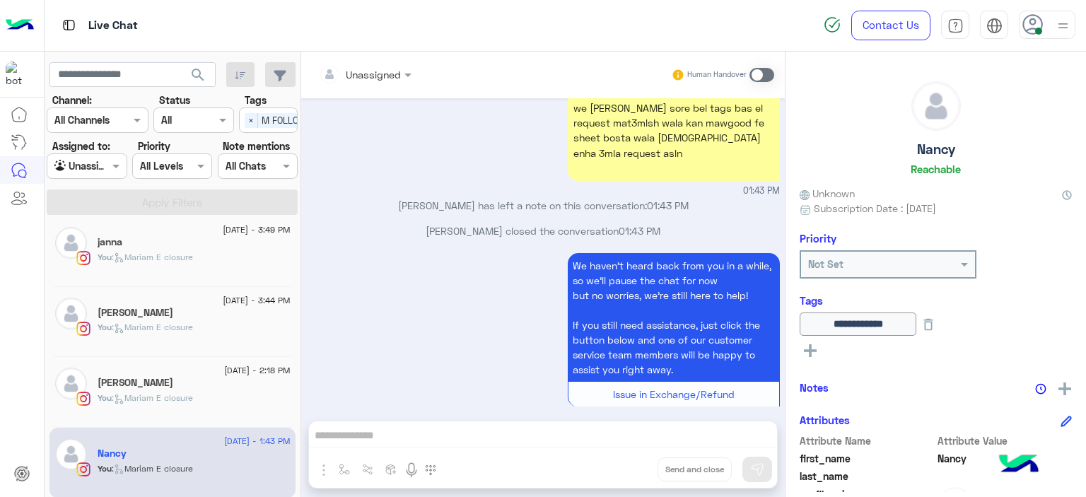
drag, startPoint x: 210, startPoint y: 385, endPoint x: 354, endPoint y: 290, distance: 172.4
click at [210, 384] on div "[PERSON_NAME]" at bounding box center [194, 384] width 193 height 15
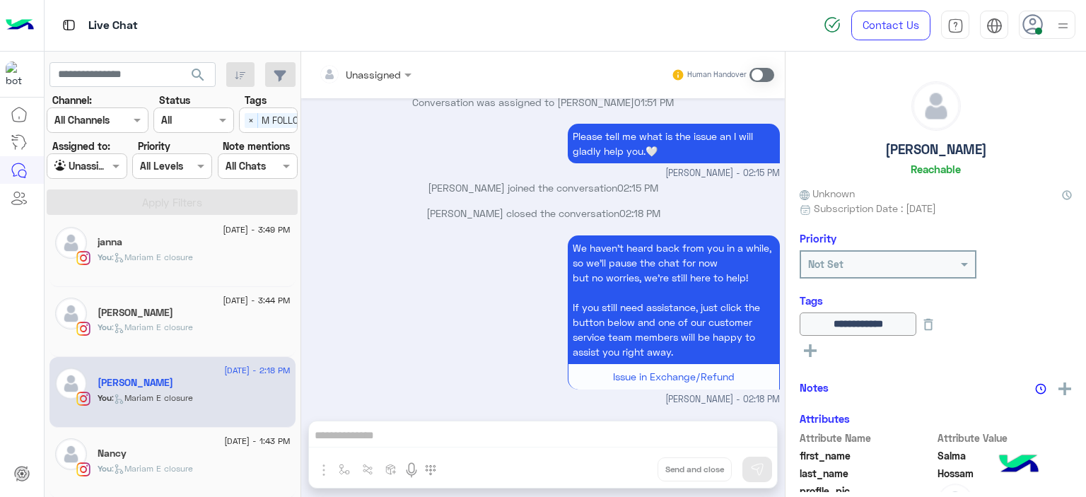
scroll to position [1160, 0]
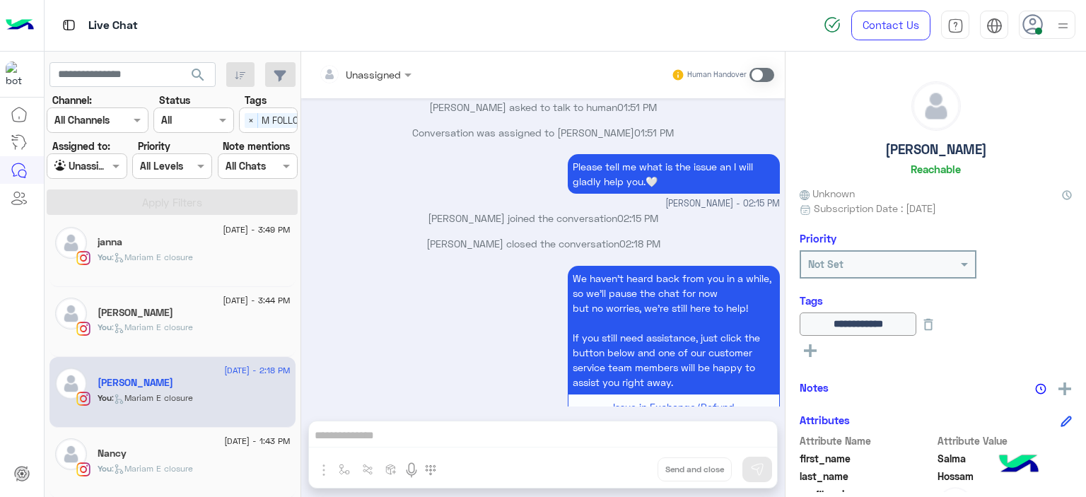
click at [221, 310] on div "[PERSON_NAME]" at bounding box center [194, 314] width 193 height 15
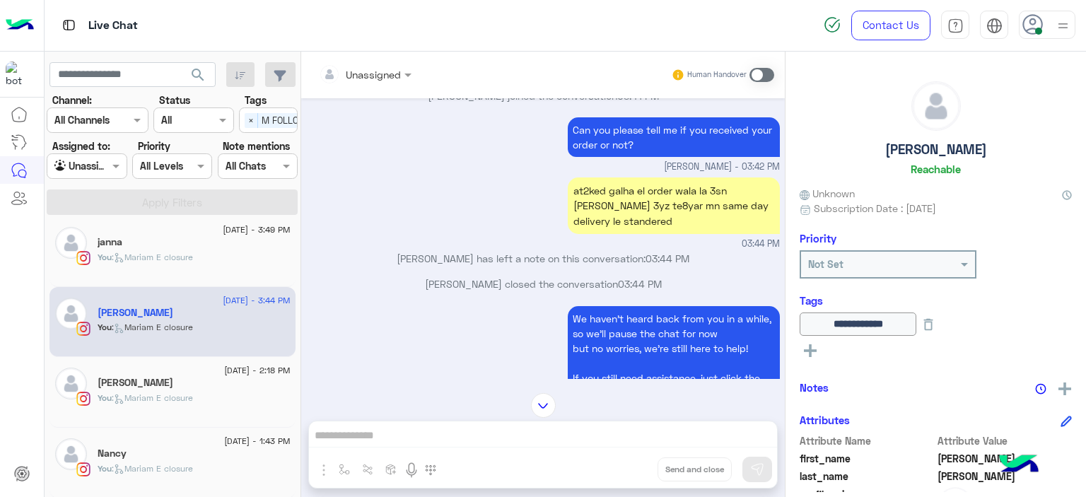
scroll to position [1000, 0]
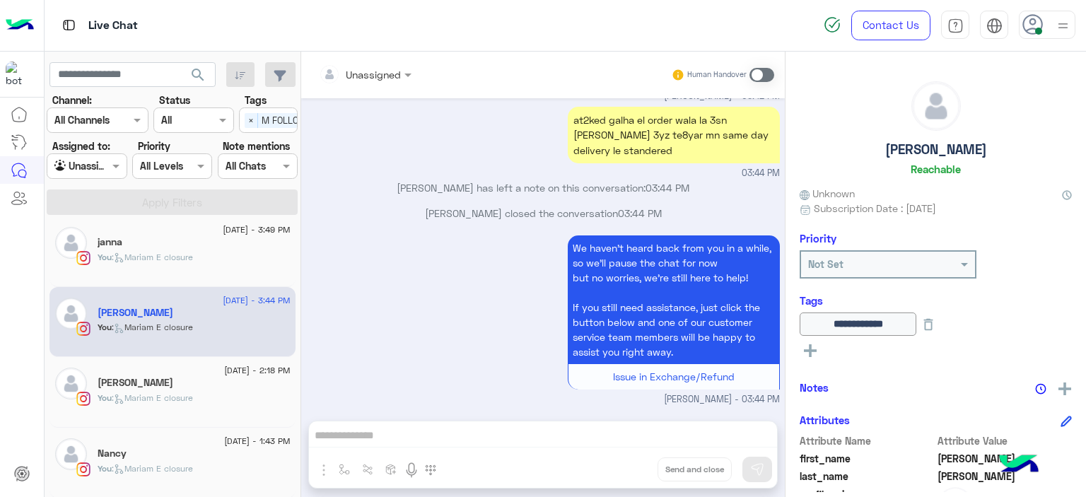
click at [224, 265] on div "You : [PERSON_NAME] closure" at bounding box center [194, 263] width 193 height 25
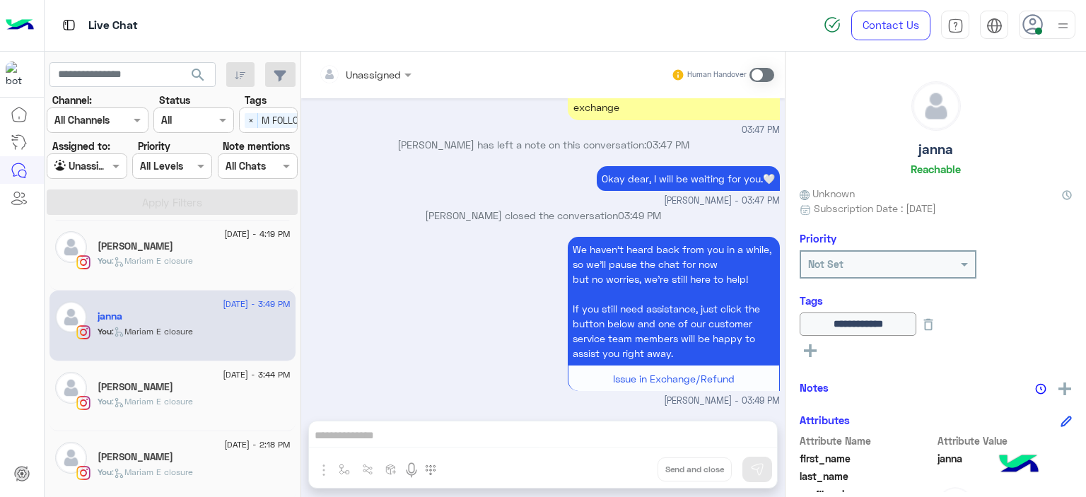
scroll to position [178, 0]
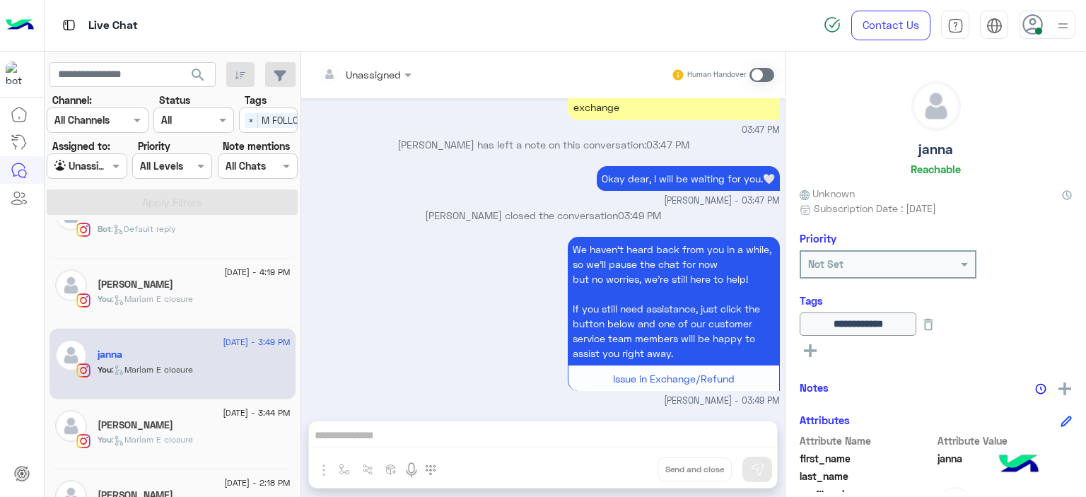
click at [1056, 24] on img at bounding box center [1063, 26] width 18 height 18
